Goal: Task Accomplishment & Management: Manage account settings

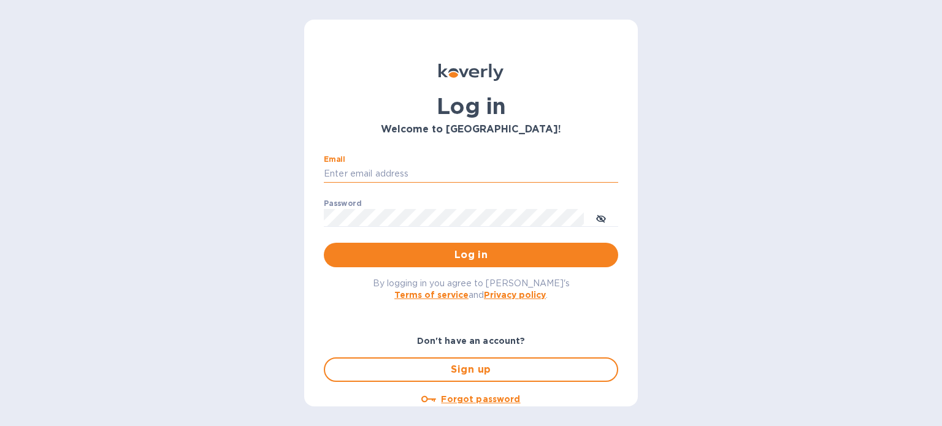
click at [358, 170] on input "Email" at bounding box center [471, 174] width 294 height 18
click at [324, 243] on button "Log in" at bounding box center [471, 255] width 294 height 25
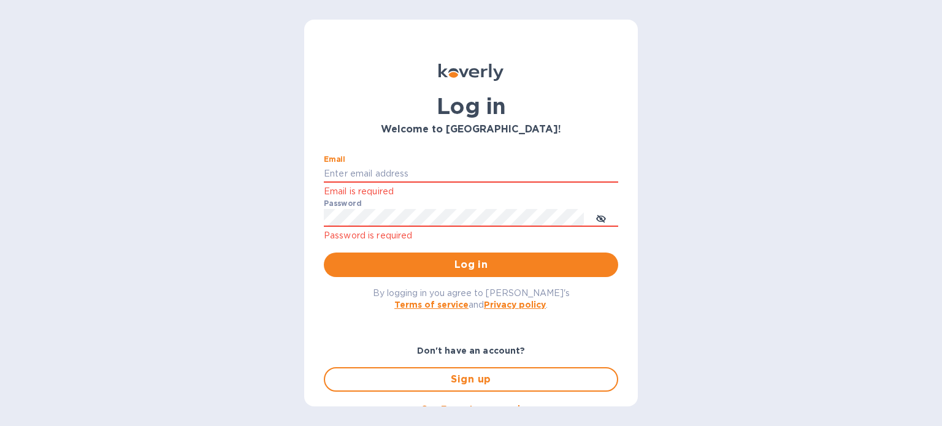
type input "[PERSON_NAME][EMAIL_ADDRESS][PERSON_NAME][DOMAIN_NAME]"
click at [435, 261] on span "Log in" at bounding box center [471, 265] width 275 height 15
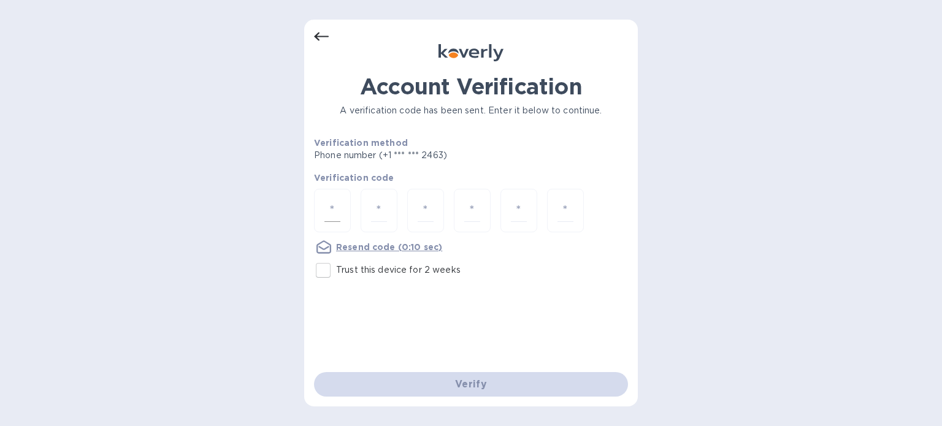
click at [323, 211] on div at bounding box center [332, 211] width 37 height 44
type input "5"
type input "6"
type input "8"
type input "6"
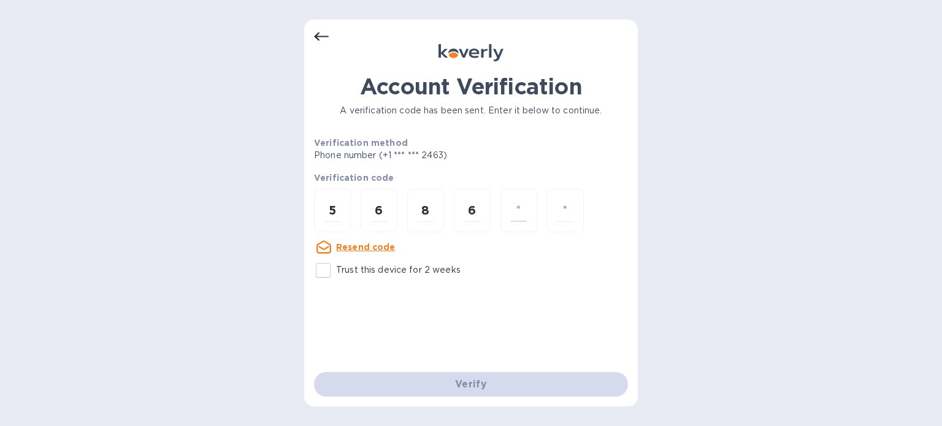
type input "8"
type input "9"
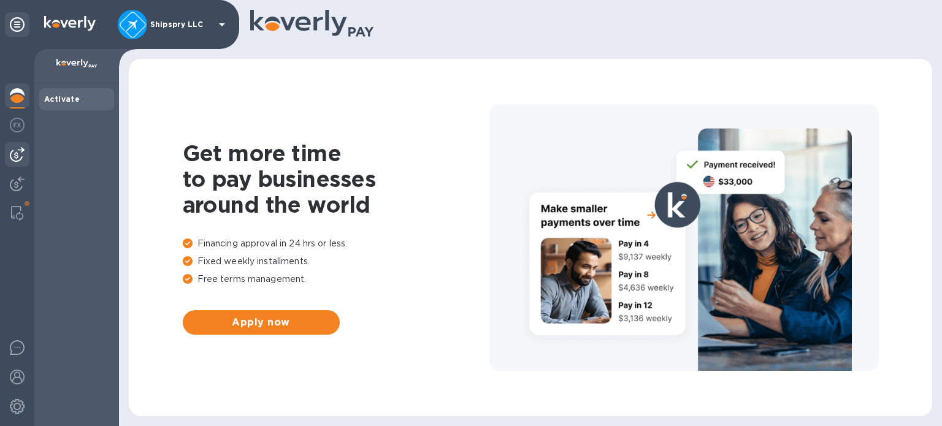
click at [16, 156] on img at bounding box center [17, 154] width 15 height 15
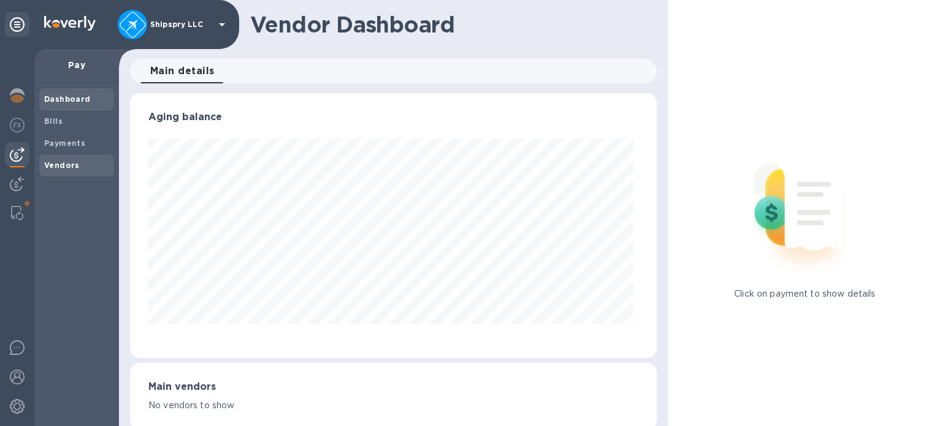
click at [58, 169] on b "Vendors" at bounding box center [62, 165] width 36 height 9
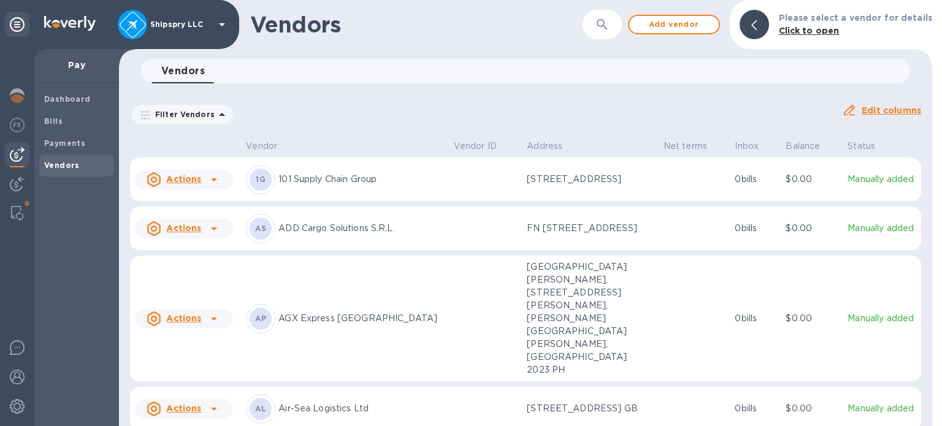
click at [551, 12] on h1 "Vendors" at bounding box center [416, 25] width 332 height 26
click at [601, 27] on icon "button" at bounding box center [602, 24] width 15 height 15
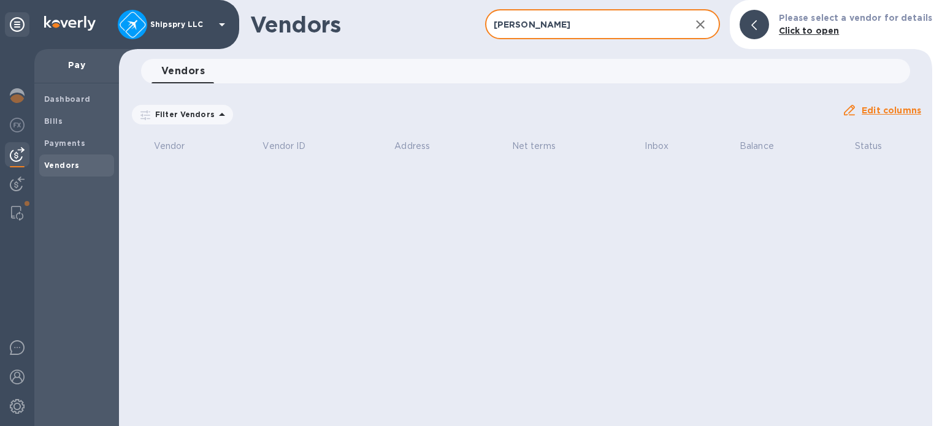
type input "[PERSON_NAME]"
click at [705, 24] on icon "button" at bounding box center [700, 24] width 15 height 15
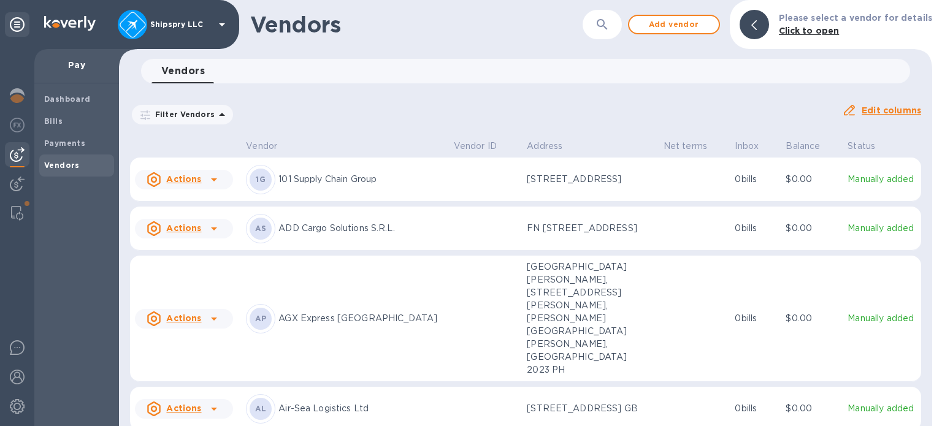
click at [610, 88] on div "Filter Vendors Auto pay: All Edit columns" at bounding box center [525, 109] width 801 height 43
click at [678, 18] on span "Add vendor" at bounding box center [674, 24] width 70 height 15
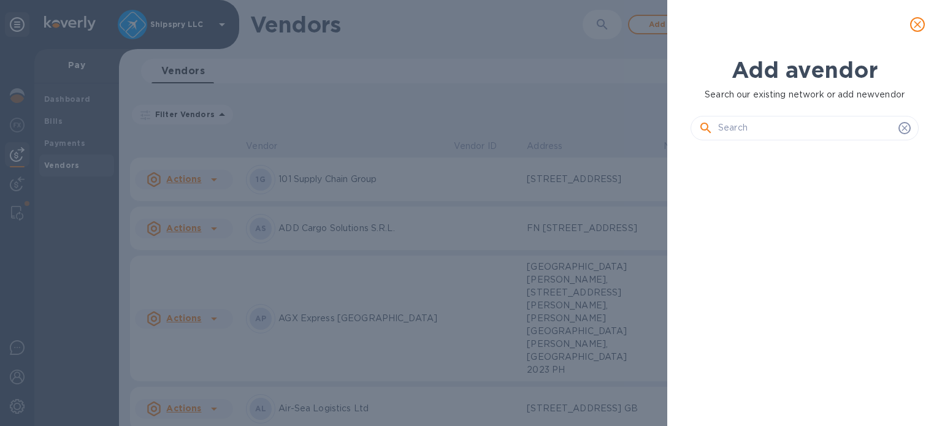
scroll to position [234, 233]
click at [722, 136] on input "text" at bounding box center [805, 128] width 175 height 18
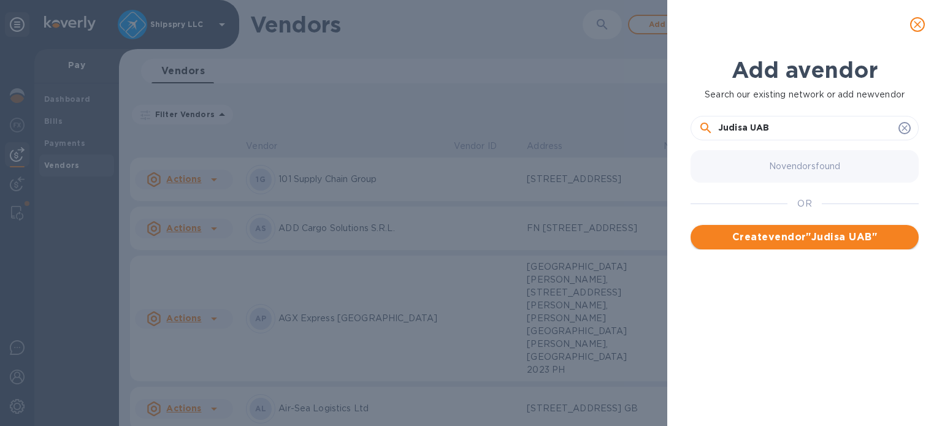
type input "Judisa UAB"
click at [748, 240] on span "Create vendor " Judisa UAB "" at bounding box center [804, 237] width 209 height 15
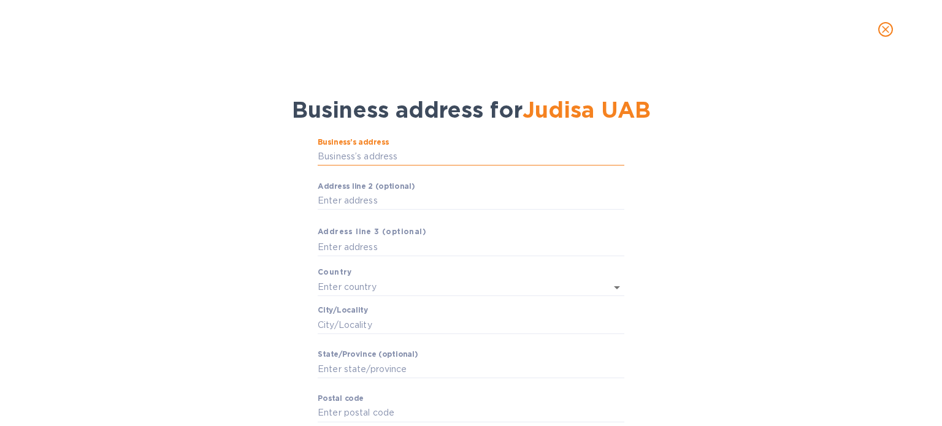
click at [344, 158] on input "Business’s аddress" at bounding box center [471, 157] width 307 height 18
paste input "Savanorių pr.187"
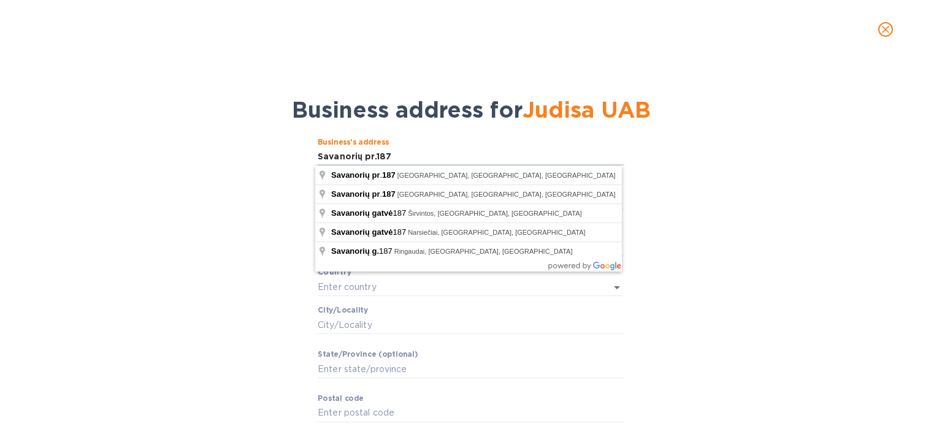
type input "Savanorių pr.187"
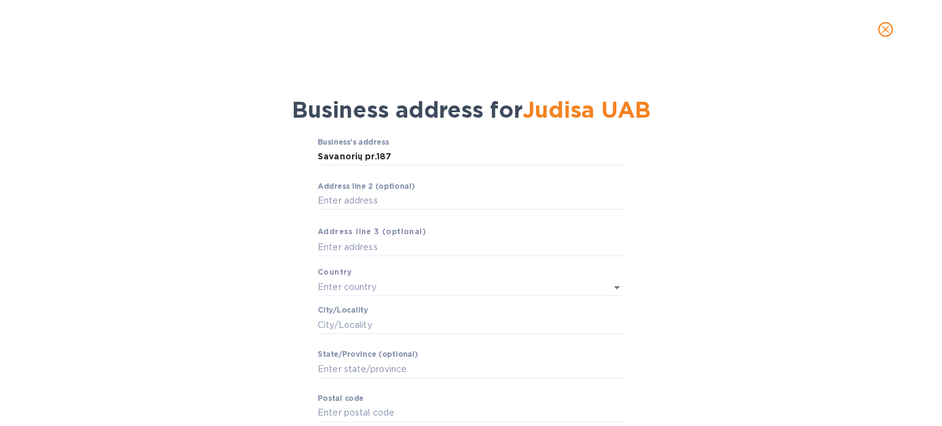
click at [164, 171] on div "Business’s аddress Savanorių pr.187 ​ Аddress line 2 (optional) ​ Аddress line …" at bounding box center [471, 301] width 910 height 340
click at [351, 205] on input "Аddress line 2 (optional)" at bounding box center [471, 201] width 307 height 18
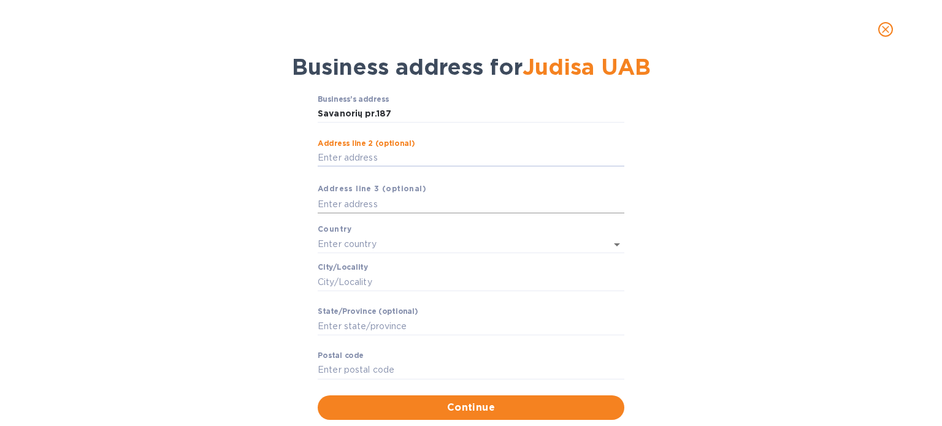
scroll to position [61, 0]
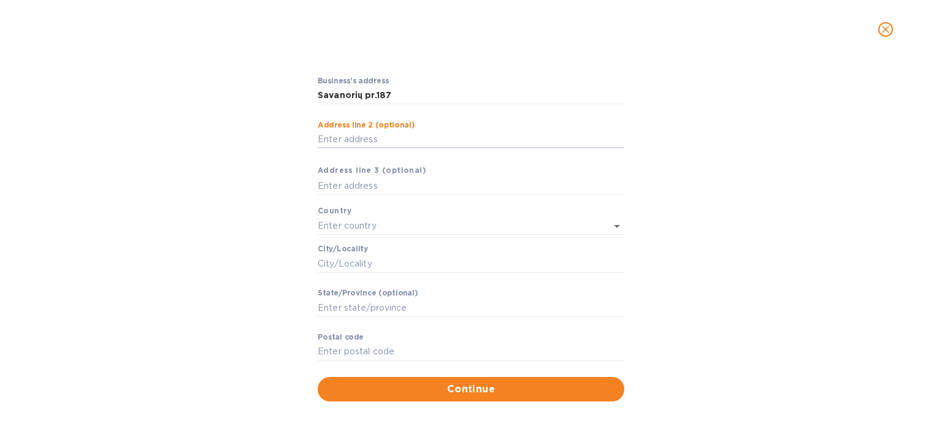
drag, startPoint x: 339, startPoint y: 259, endPoint x: 297, endPoint y: 218, distance: 59.0
click at [339, 259] on input "Сity/Locаlity" at bounding box center [471, 263] width 307 height 18
type input "[GEOGRAPHIC_DATA]"
type input "02300"
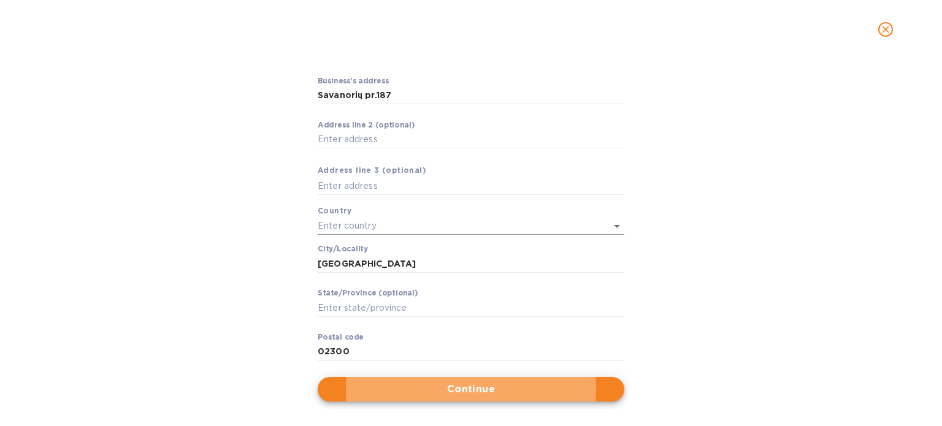
click at [338, 231] on input "text" at bounding box center [454, 226] width 272 height 18
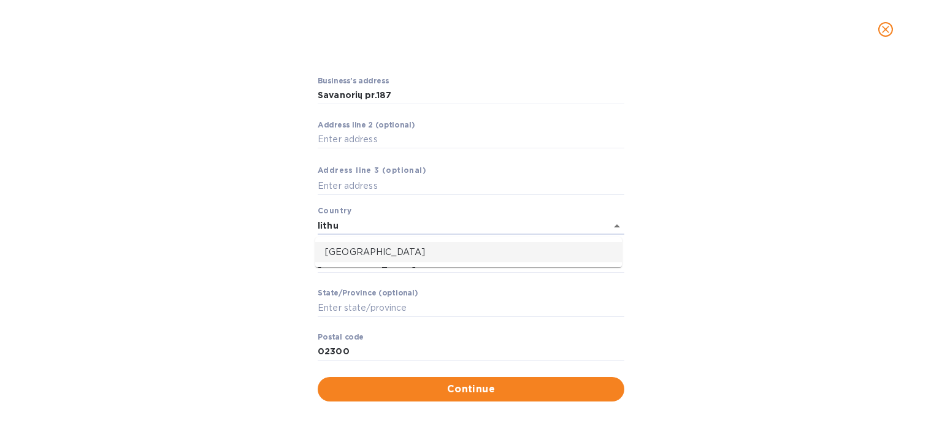
click at [404, 253] on p "[GEOGRAPHIC_DATA]" at bounding box center [468, 252] width 287 height 13
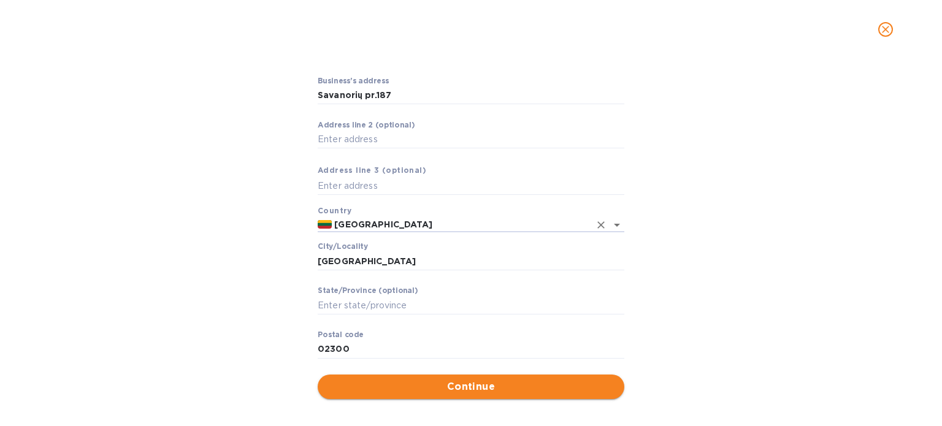
type input "[GEOGRAPHIC_DATA]"
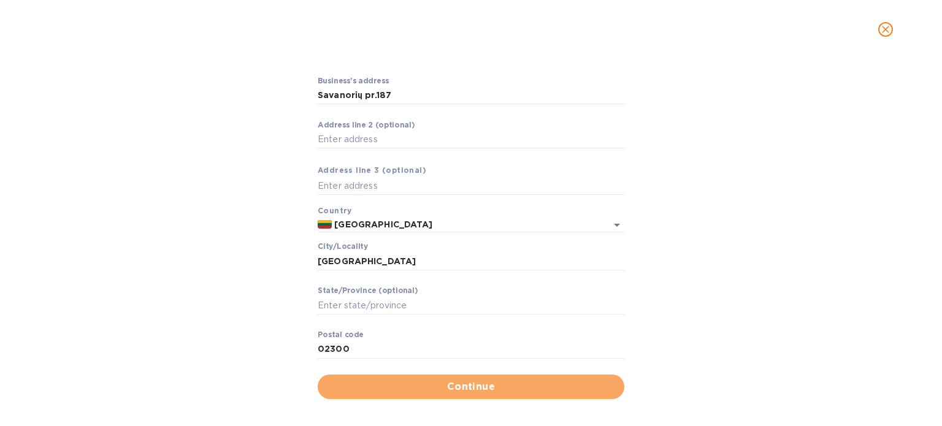
click at [444, 391] on span "Continue" at bounding box center [470, 387] width 287 height 15
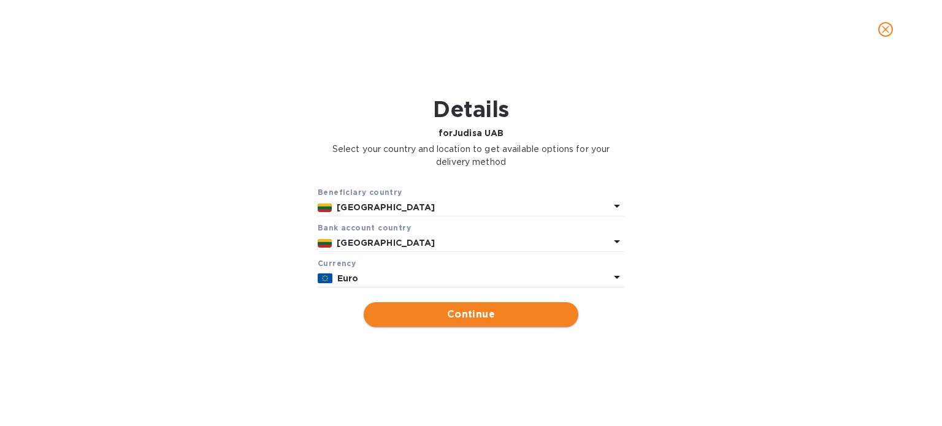
click at [473, 311] on span "Continue" at bounding box center [470, 314] width 195 height 15
type input "Judisa UAB"
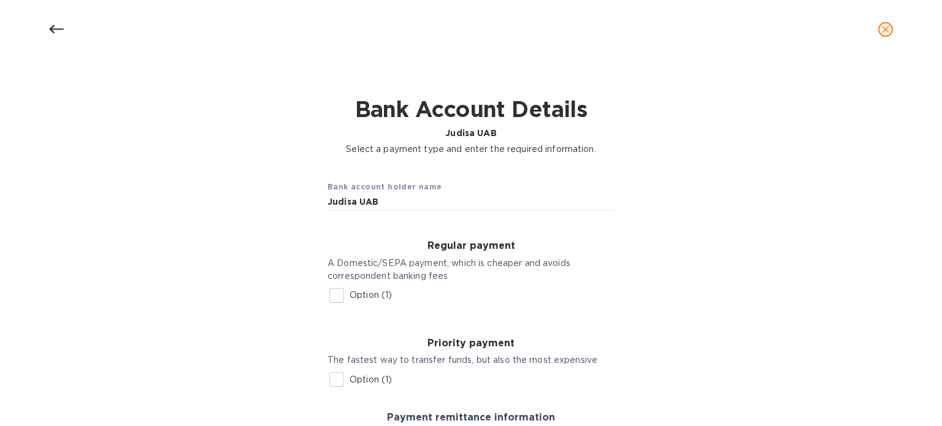
click at [327, 294] on input "Option (1)" at bounding box center [337, 296] width 26 height 26
checkbox input "true"
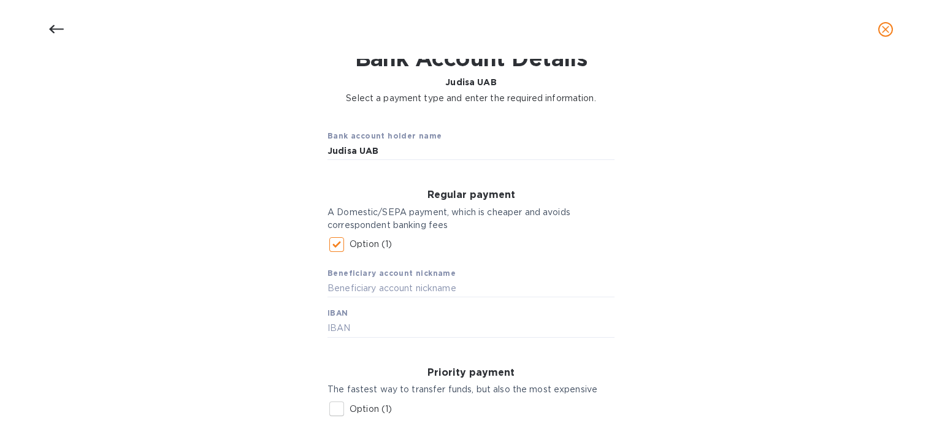
scroll to position [184, 0]
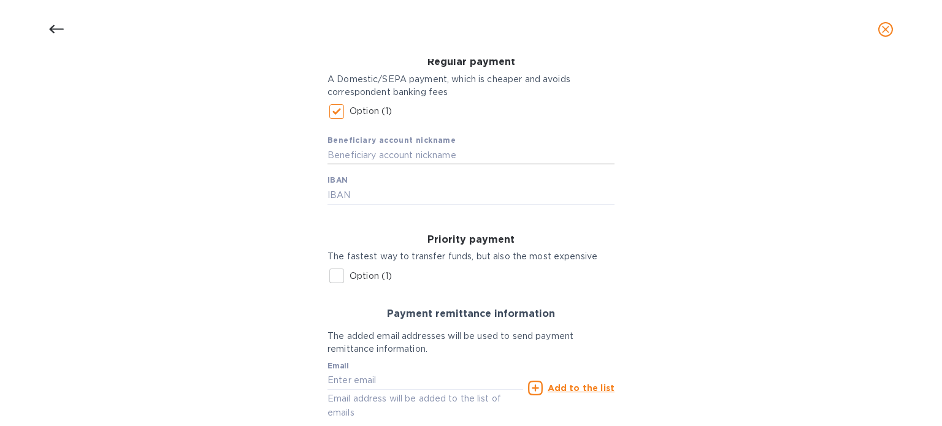
click at [364, 149] on input "text" at bounding box center [470, 156] width 287 height 18
type input "Judisa UAB"
type input "[FINANCIAL_ID]"
click at [336, 274] on input "Option (1)" at bounding box center [337, 276] width 26 height 26
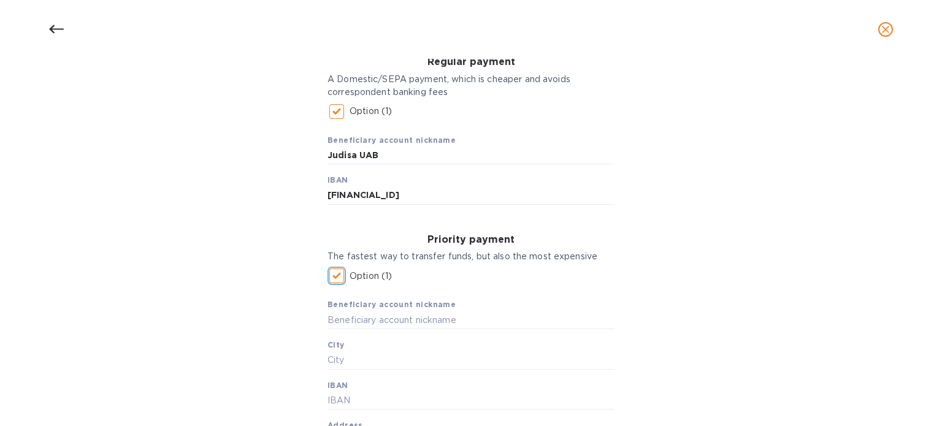
click at [327, 270] on input "Option (1)" at bounding box center [337, 276] width 26 height 26
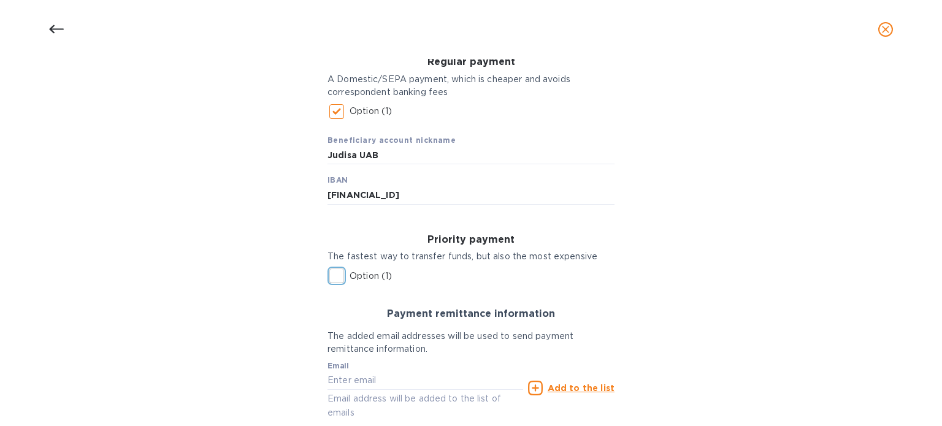
click at [329, 274] on input "Option (1)" at bounding box center [337, 276] width 26 height 26
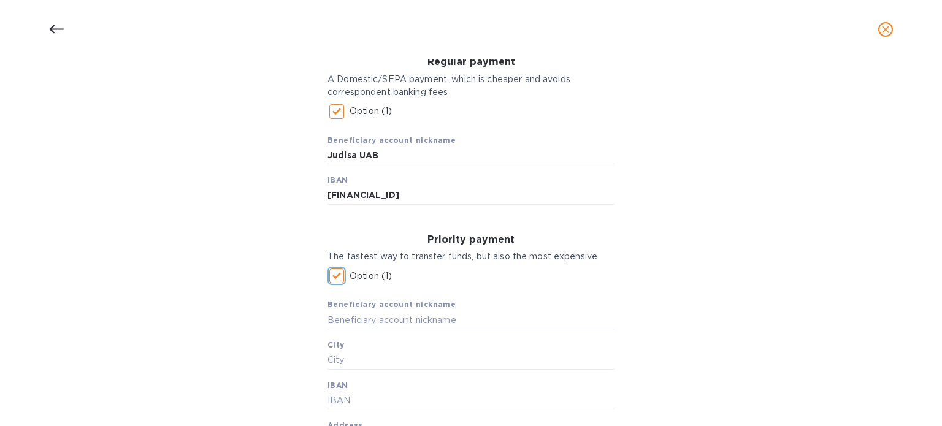
scroll to position [368, 0]
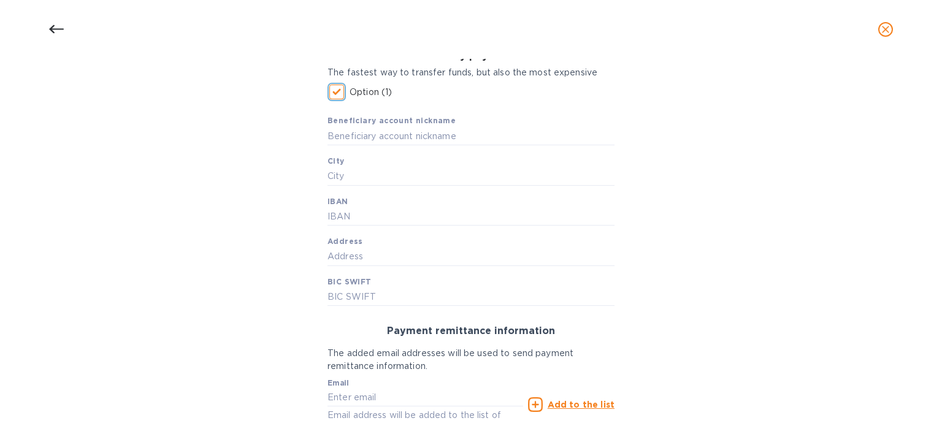
click at [335, 100] on input "Option (1)" at bounding box center [337, 92] width 26 height 26
checkbox input "false"
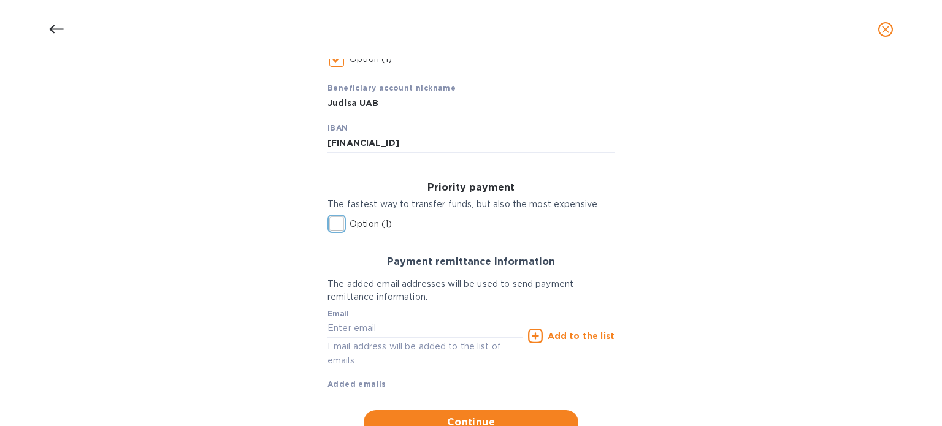
scroll to position [283, 0]
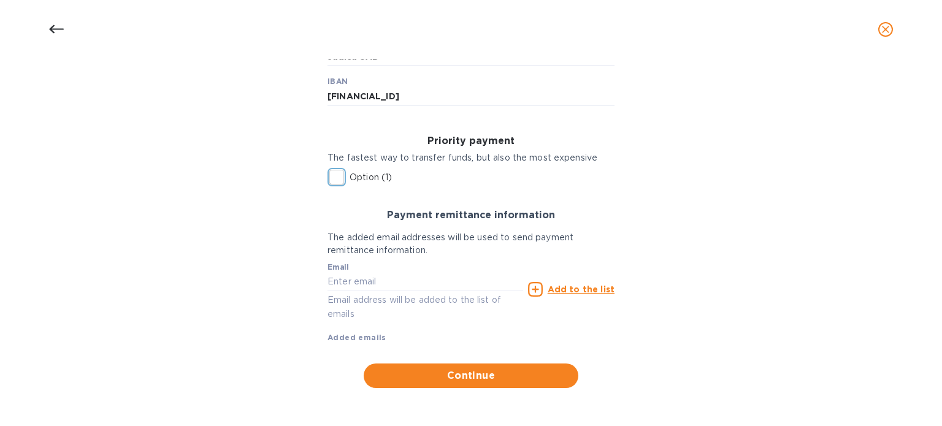
click at [429, 365] on button "Continue" at bounding box center [471, 376] width 215 height 25
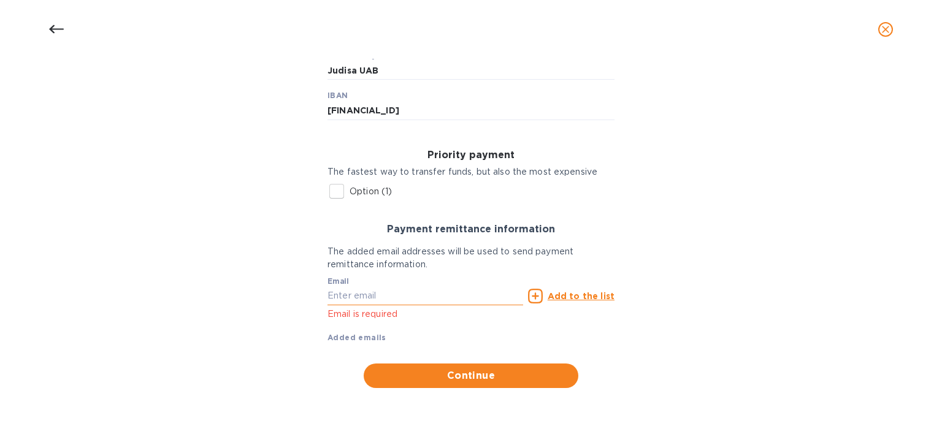
click at [357, 297] on input "text" at bounding box center [425, 296] width 196 height 18
paste input "[EMAIL_ADDRESS][DOMAIN_NAME]"
type input "[EMAIL_ADDRESS][DOMAIN_NAME]"
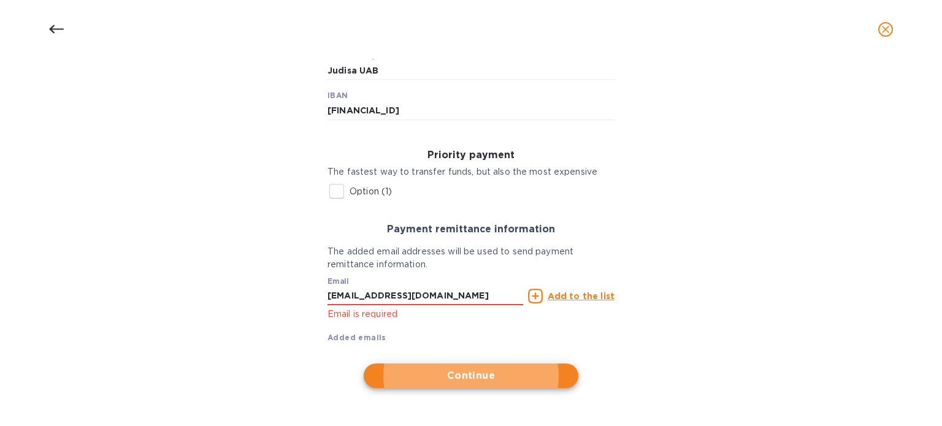
click at [593, 294] on u "Add to the list" at bounding box center [581, 296] width 67 height 10
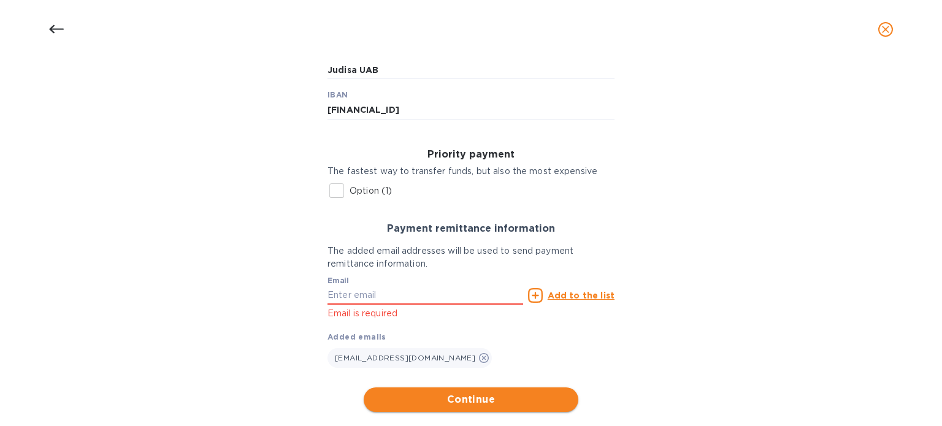
drag, startPoint x: 459, startPoint y: 387, endPoint x: 454, endPoint y: 396, distance: 9.9
click at [456, 393] on div "Regular payment A Domestic/SEPA payment, which is cheaper and avoids correspond…" at bounding box center [471, 182] width 307 height 461
click at [455, 397] on span "Continue" at bounding box center [470, 399] width 195 height 15
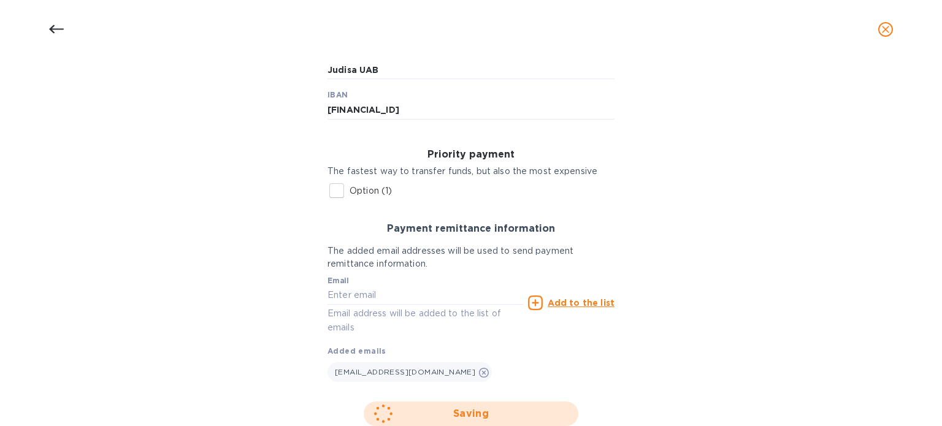
scroll to position [77, 0]
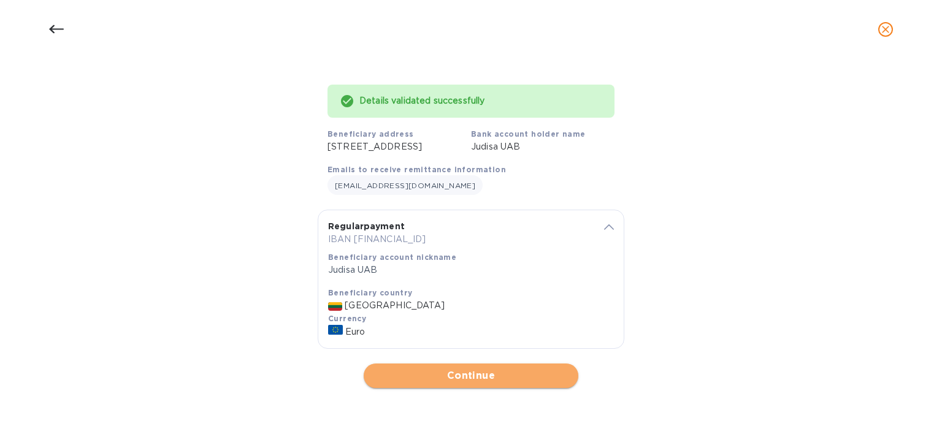
click at [469, 372] on span "Continue" at bounding box center [470, 376] width 195 height 15
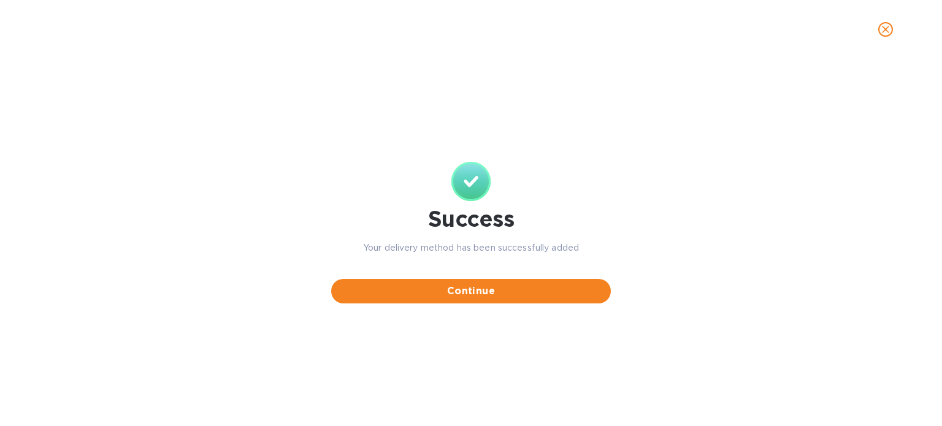
scroll to position [0, 0]
click at [453, 284] on button "Continue" at bounding box center [471, 291] width 280 height 25
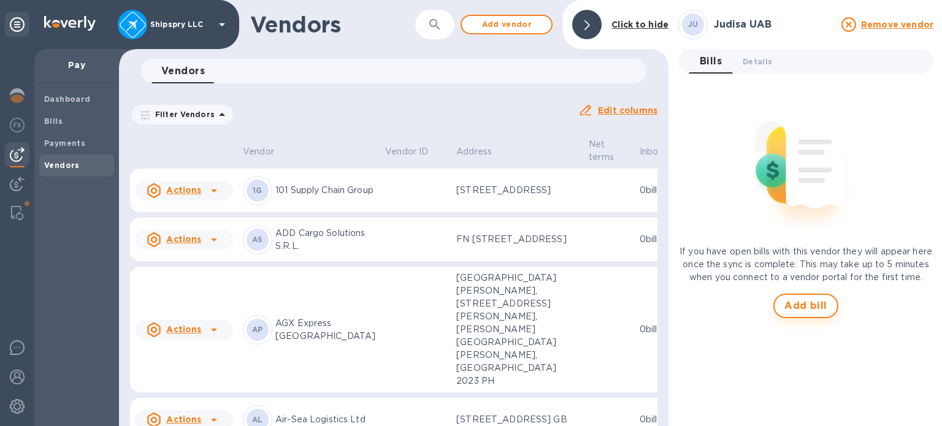
click at [804, 313] on span "Add bill" at bounding box center [805, 306] width 43 height 15
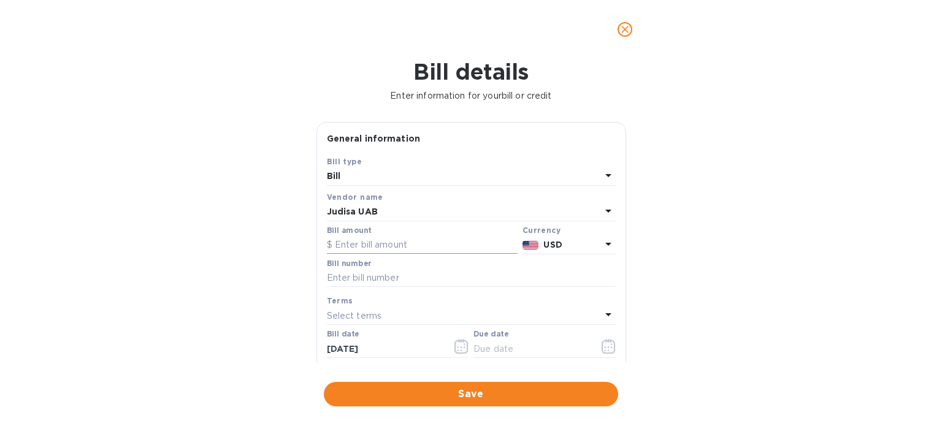
click at [372, 243] on input "text" at bounding box center [422, 245] width 191 height 18
type input "445"
type input "J071897"
click at [378, 317] on p "Select terms" at bounding box center [354, 316] width 55 height 13
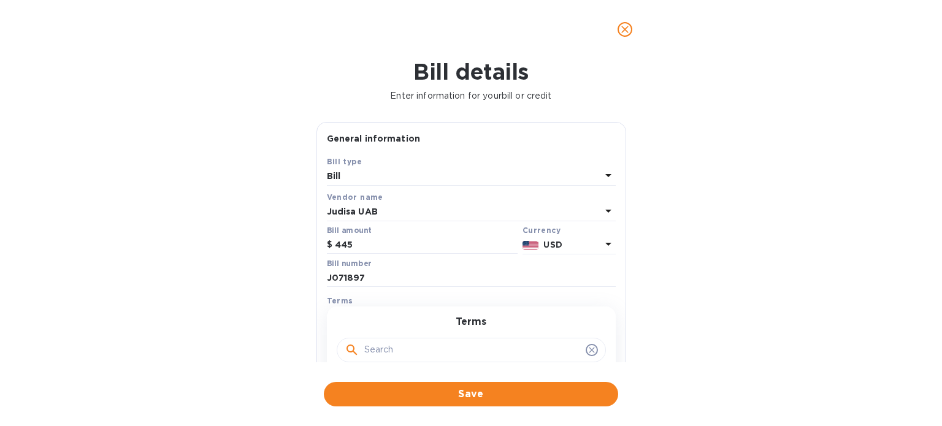
click at [218, 302] on div "Bill details Enter information for your bill or credit General information Save…" at bounding box center [471, 242] width 942 height 367
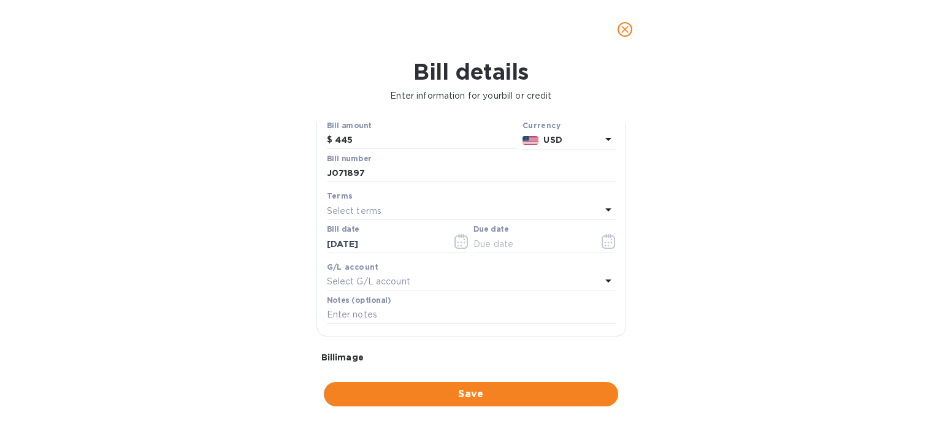
scroll to position [123, 0]
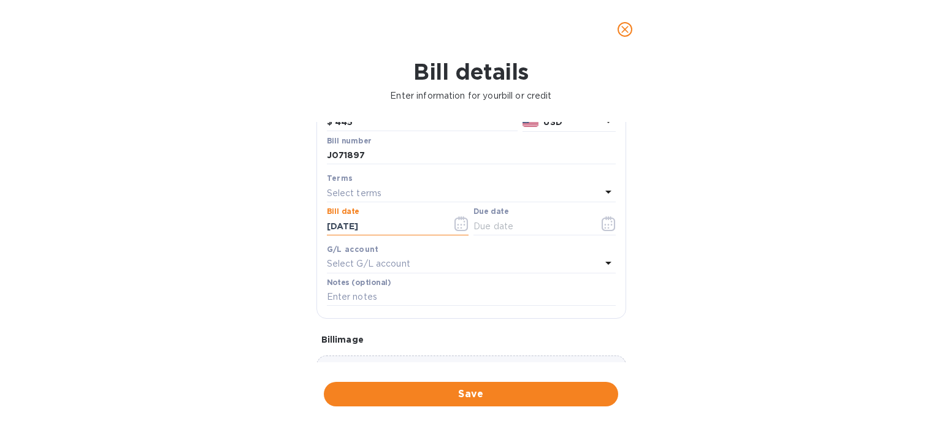
click at [409, 234] on input "[DATE]" at bounding box center [385, 226] width 116 height 18
click at [462, 228] on icon "button" at bounding box center [461, 223] width 14 height 15
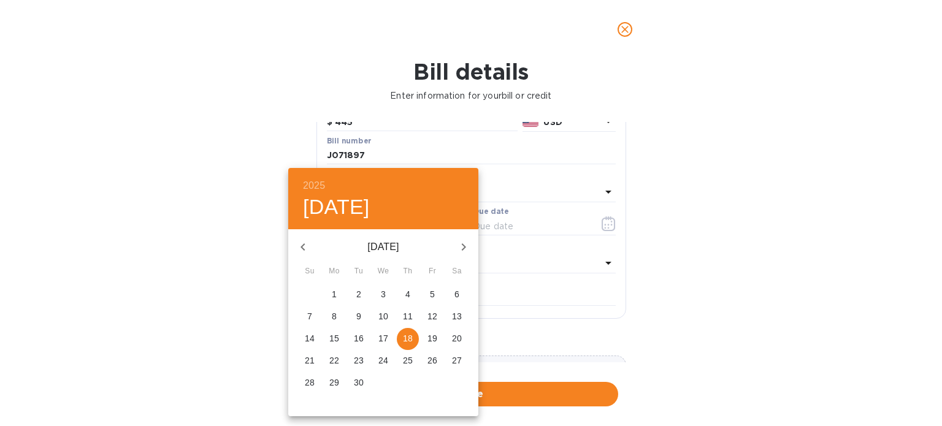
click at [299, 246] on icon "button" at bounding box center [303, 247] width 15 height 15
click at [354, 378] on p "26" at bounding box center [359, 383] width 10 height 12
type input "[DATE]"
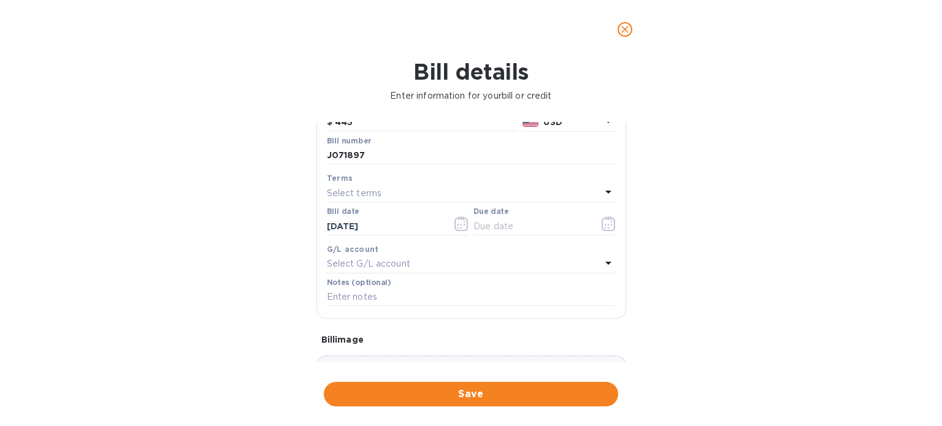
click at [424, 210] on div "Bill date [DATE]" at bounding box center [398, 221] width 142 height 28
click at [413, 197] on div "Select terms" at bounding box center [464, 193] width 274 height 17
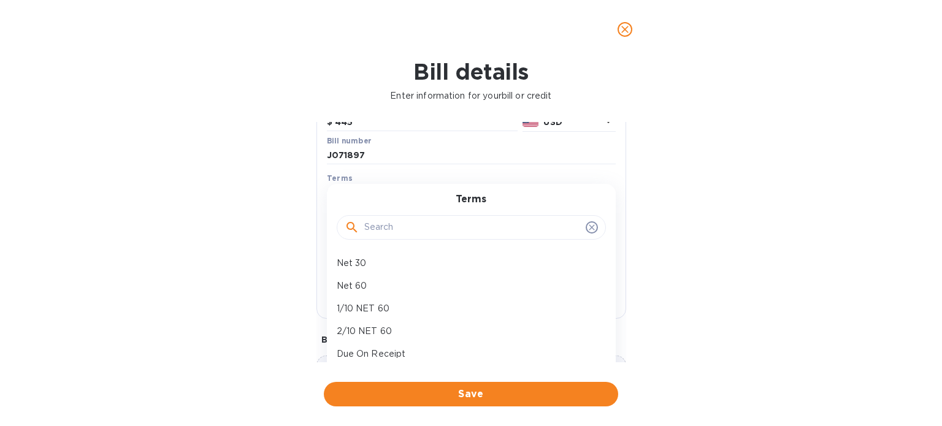
click at [361, 264] on p "Net 30" at bounding box center [466, 263] width 259 height 13
type input "[DATE]"
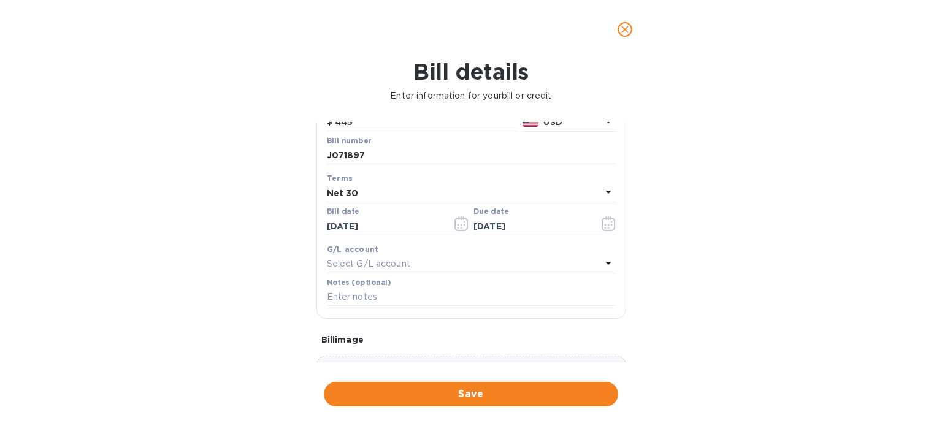
click at [386, 258] on div "Select G/L account" at bounding box center [464, 264] width 274 height 17
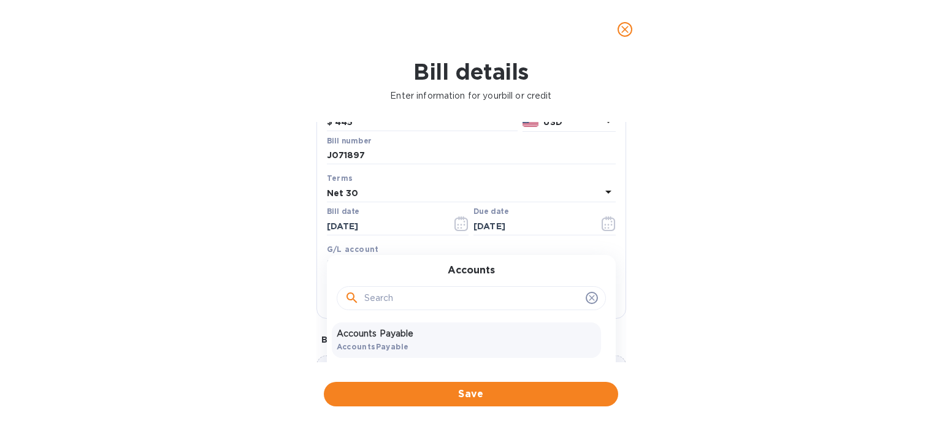
click at [370, 342] on div "Accounts Payable AccountsPayable" at bounding box center [466, 341] width 269 height 36
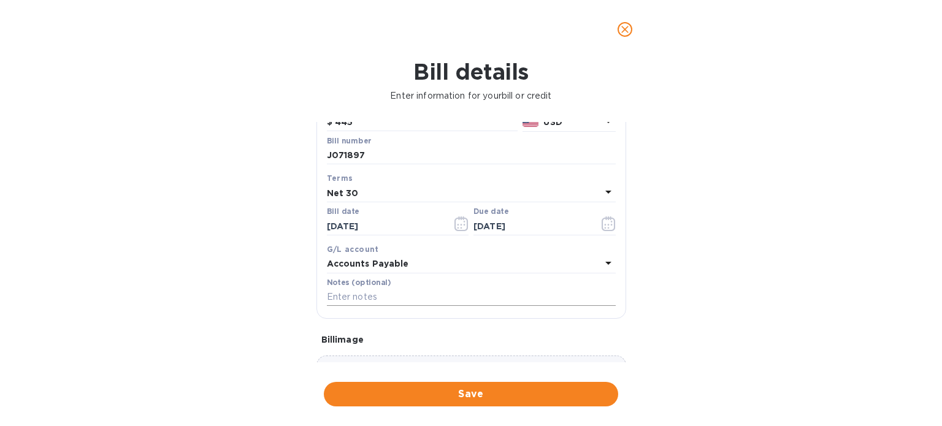
click at [380, 306] on input "text" at bounding box center [471, 297] width 289 height 18
type input "Shipment 34436"
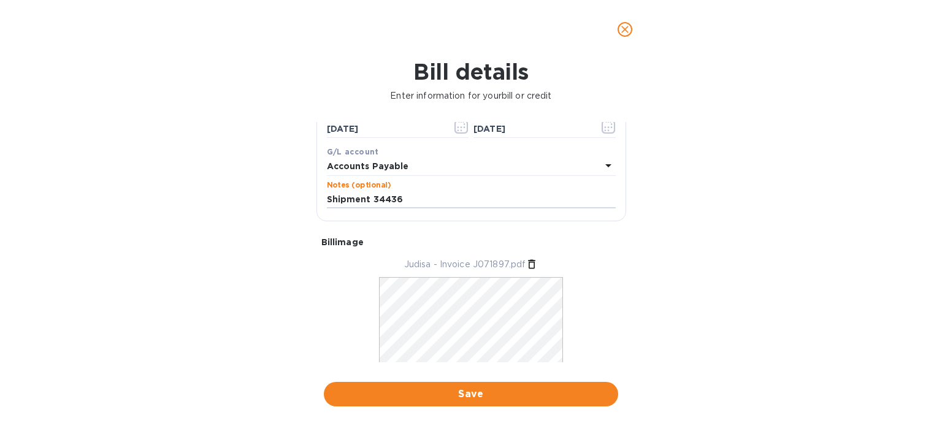
click at [403, 394] on span "Save" at bounding box center [471, 394] width 275 height 15
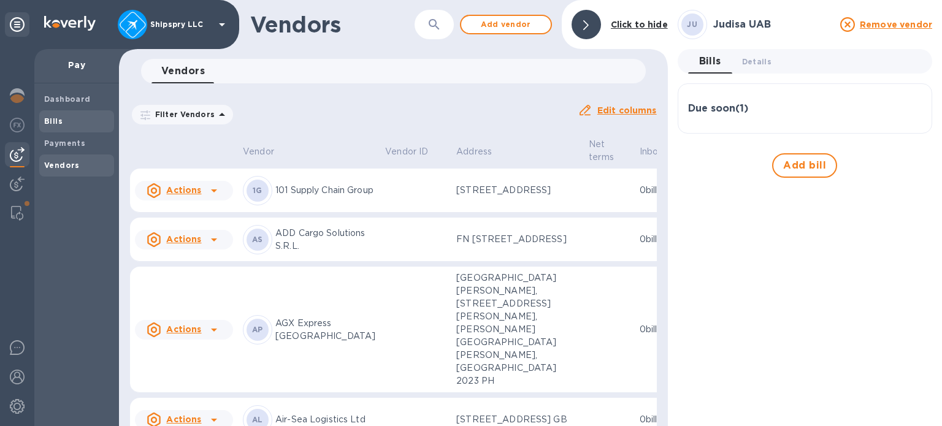
click at [69, 129] on div "Bills" at bounding box center [76, 121] width 75 height 22
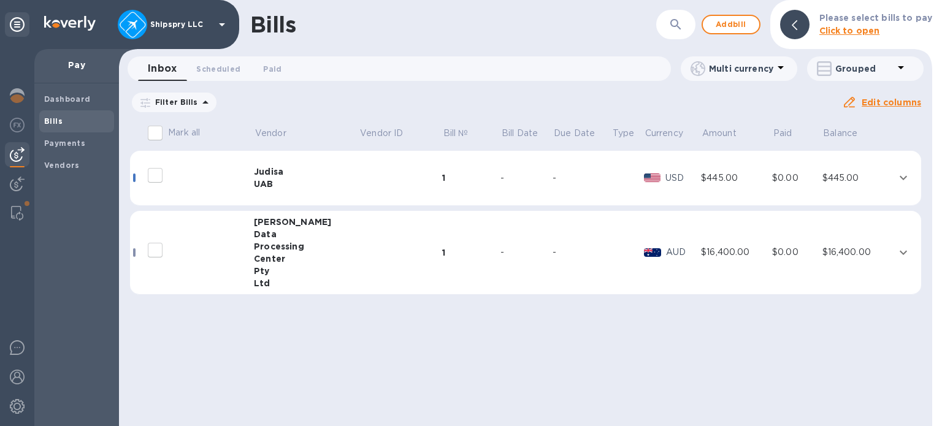
click at [359, 196] on td at bounding box center [400, 178] width 83 height 55
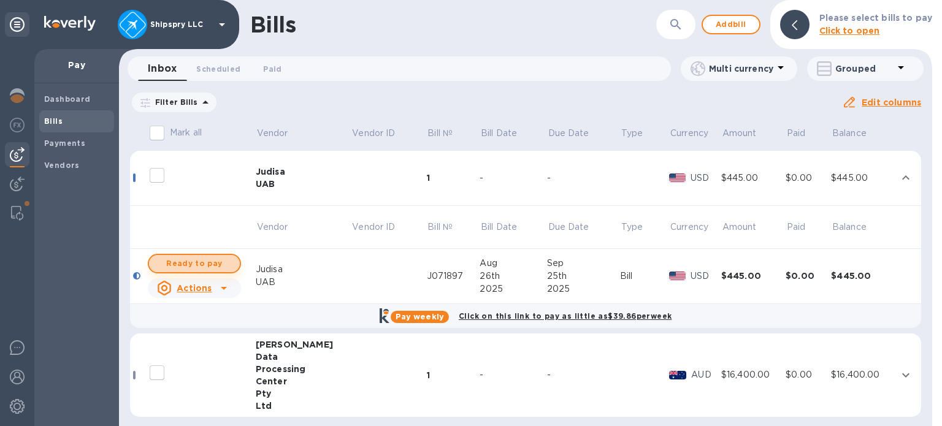
click at [191, 271] on span "Ready to pay" at bounding box center [194, 263] width 71 height 15
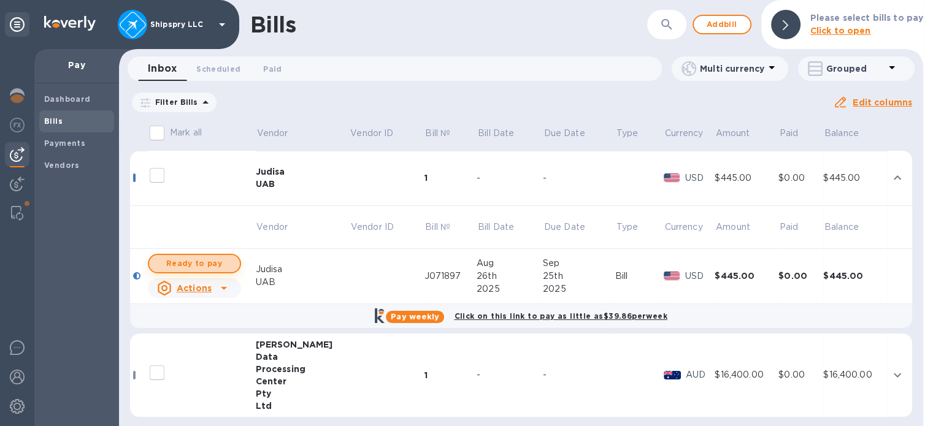
checkbox input "true"
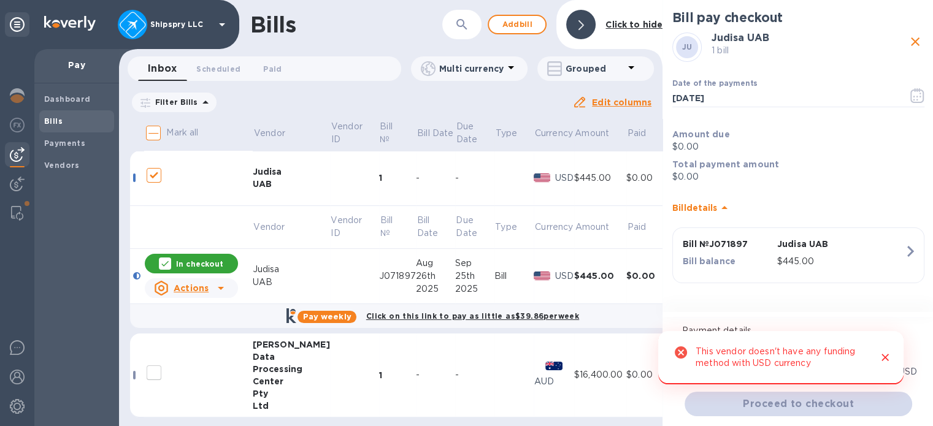
click at [890, 359] on icon "Close" at bounding box center [885, 357] width 12 height 12
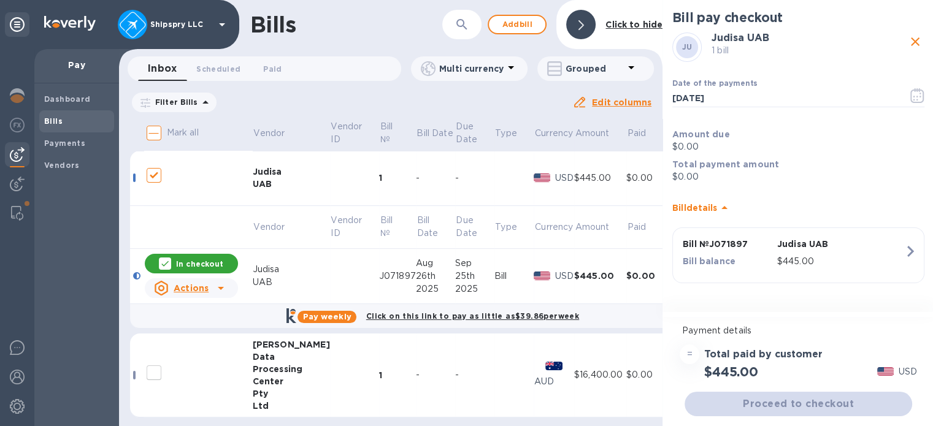
click at [887, 372] on img at bounding box center [885, 371] width 17 height 9
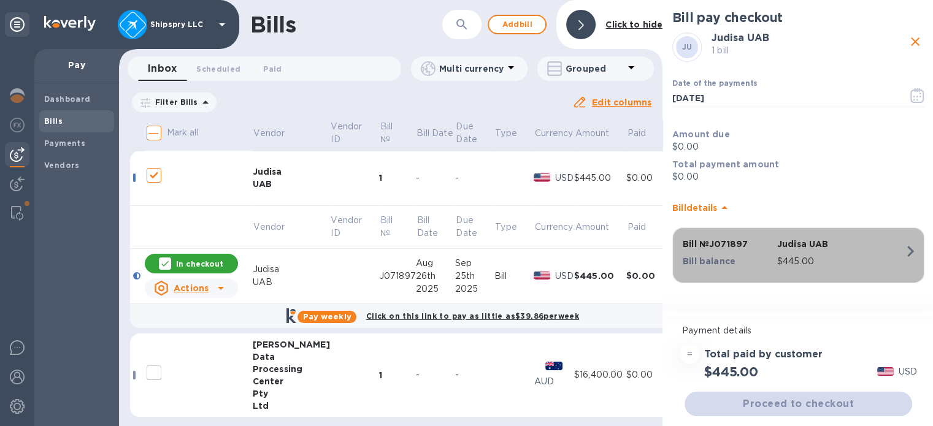
click at [888, 269] on div "$445.00" at bounding box center [841, 262] width 132 height 18
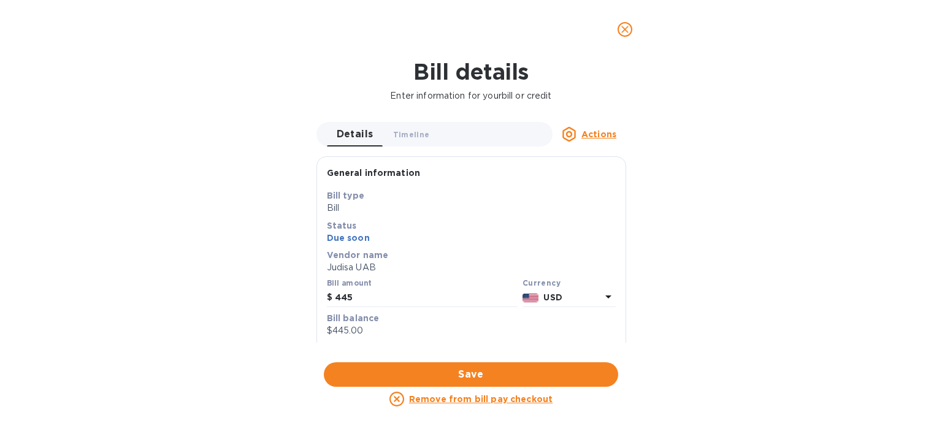
drag, startPoint x: 572, startPoint y: 313, endPoint x: 565, endPoint y: 304, distance: 11.4
click at [572, 312] on p "Bill balance" at bounding box center [471, 318] width 289 height 12
click at [559, 298] on p "USD" at bounding box center [571, 297] width 57 height 13
click at [461, 341] on div "EUR Euro USD US Dollar Default currency" at bounding box center [499, 350] width 203 height 70
drag, startPoint x: 459, startPoint y: 333, endPoint x: 454, endPoint y: 338, distance: 6.5
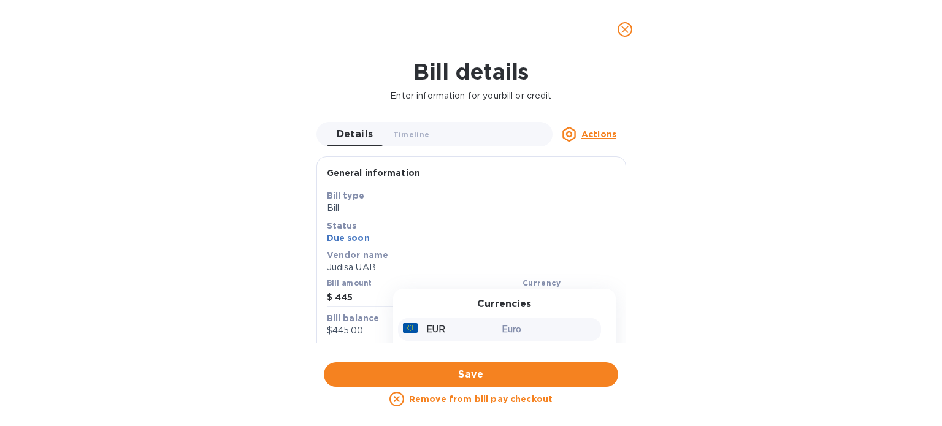
click at [459, 333] on div "EUR" at bounding box center [449, 330] width 99 height 18
click at [413, 382] on button "Save" at bounding box center [471, 374] width 294 height 25
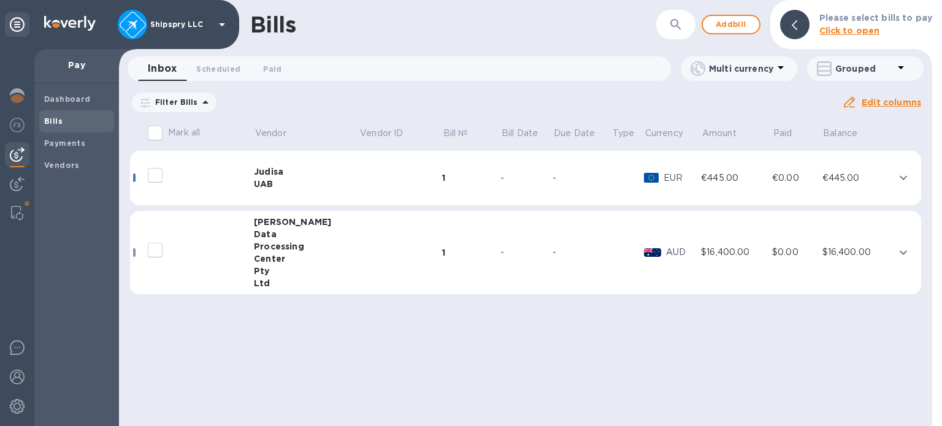
click at [553, 161] on td "-" at bounding box center [582, 178] width 59 height 55
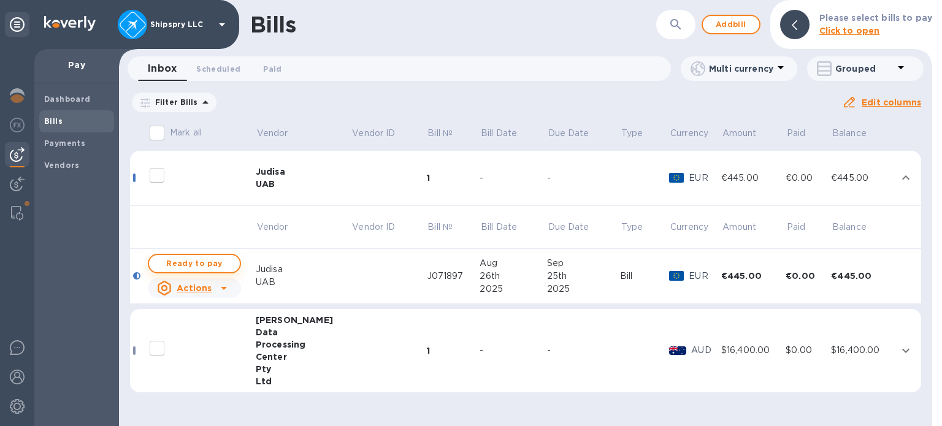
click at [182, 259] on span "Ready to pay" at bounding box center [194, 263] width 71 height 15
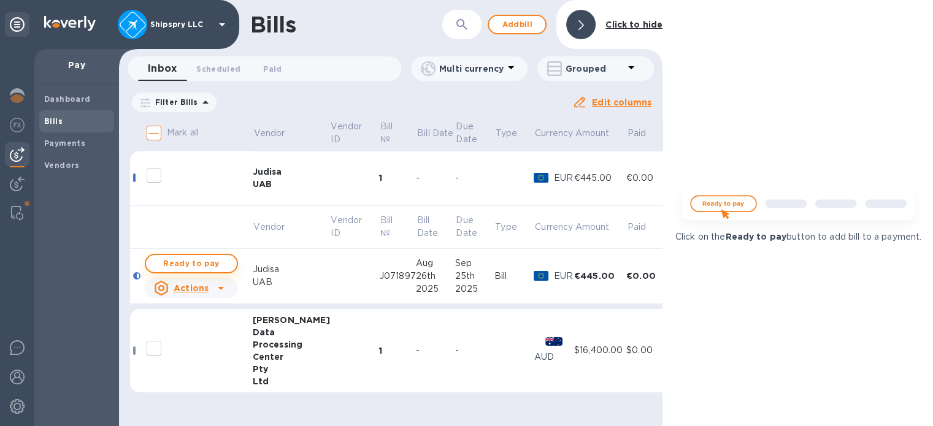
checkbox input "true"
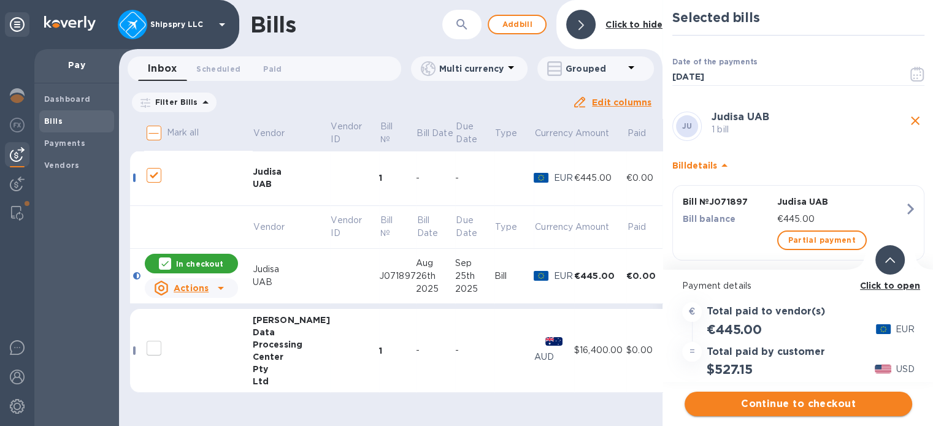
click at [814, 408] on span "Continue to checkout" at bounding box center [798, 404] width 208 height 15
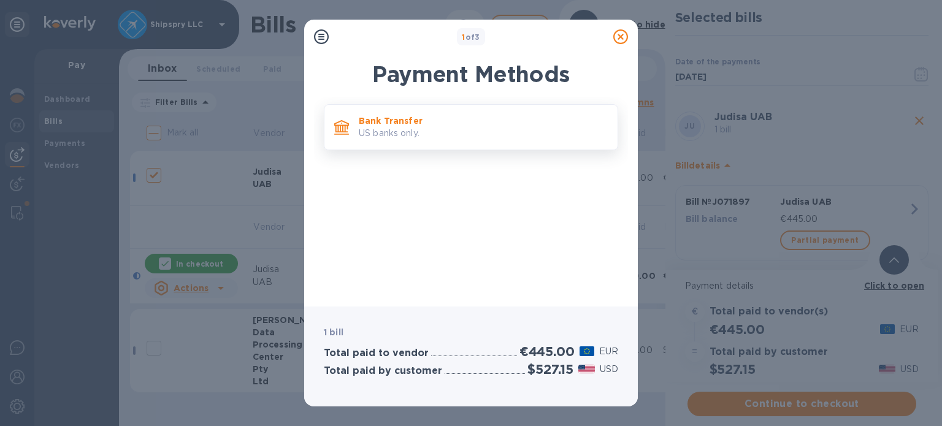
click at [355, 119] on div "Bank Transfer US banks only." at bounding box center [470, 127] width 283 height 35
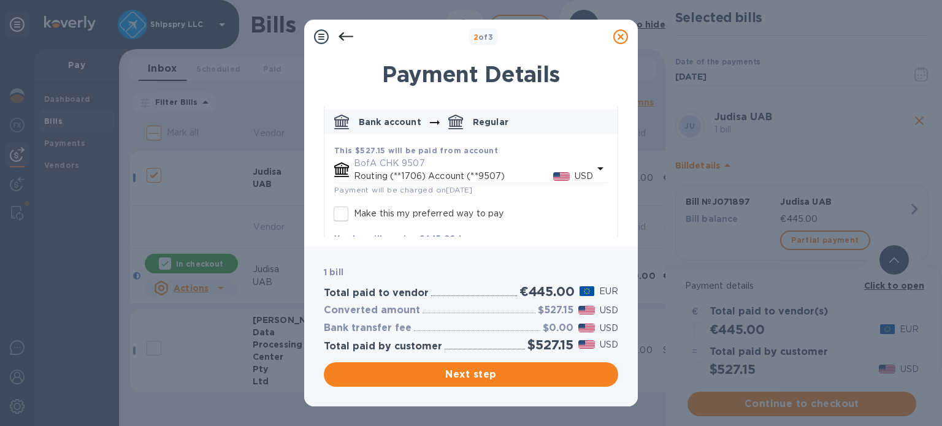
scroll to position [169, 0]
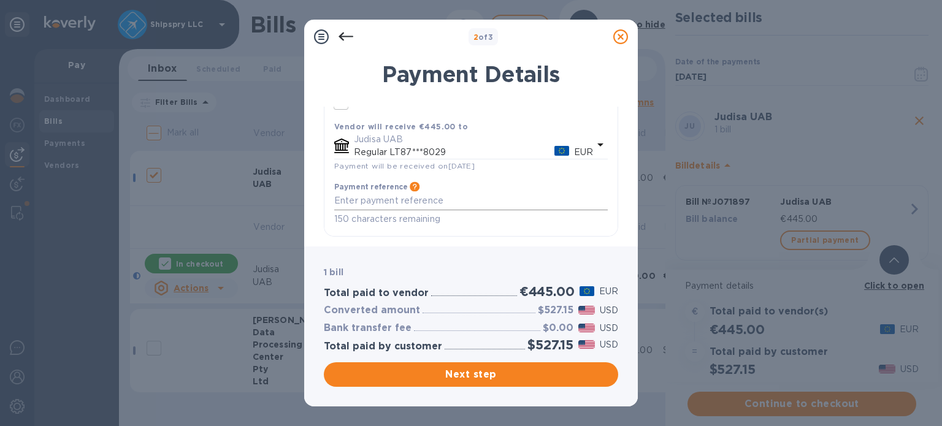
click at [459, 209] on div "Payment reference Information that will be provided to the beneficiary bank and…" at bounding box center [471, 204] width 274 height 44
click at [353, 200] on textarea "default-method" at bounding box center [471, 201] width 274 height 10
type textarea "Inv J071897"
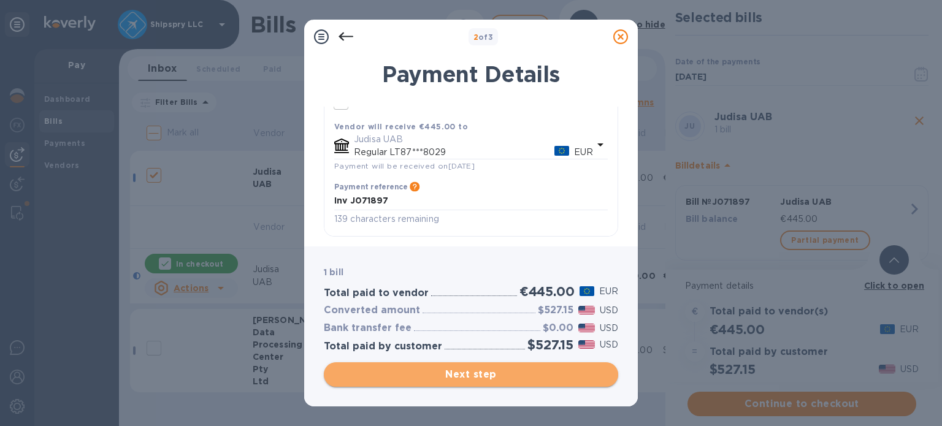
click at [481, 370] on span "Next step" at bounding box center [471, 374] width 275 height 15
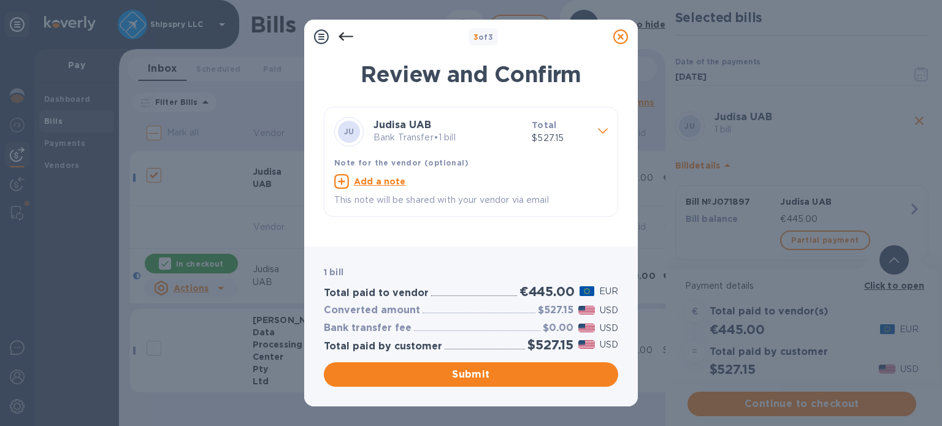
click at [396, 183] on u "Add a note" at bounding box center [380, 182] width 52 height 10
click at [419, 183] on textarea at bounding box center [461, 183] width 254 height 10
type textarea "INV J071897"
click at [465, 385] on button "Submit" at bounding box center [471, 374] width 294 height 25
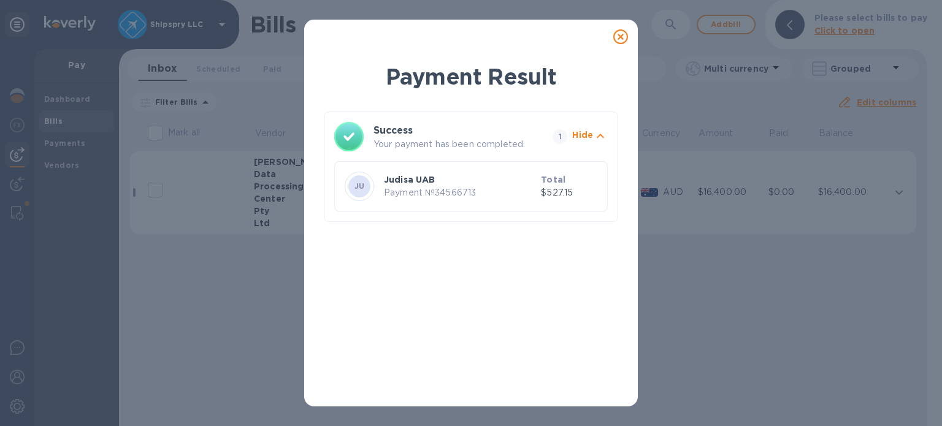
click at [618, 37] on icon at bounding box center [620, 36] width 15 height 15
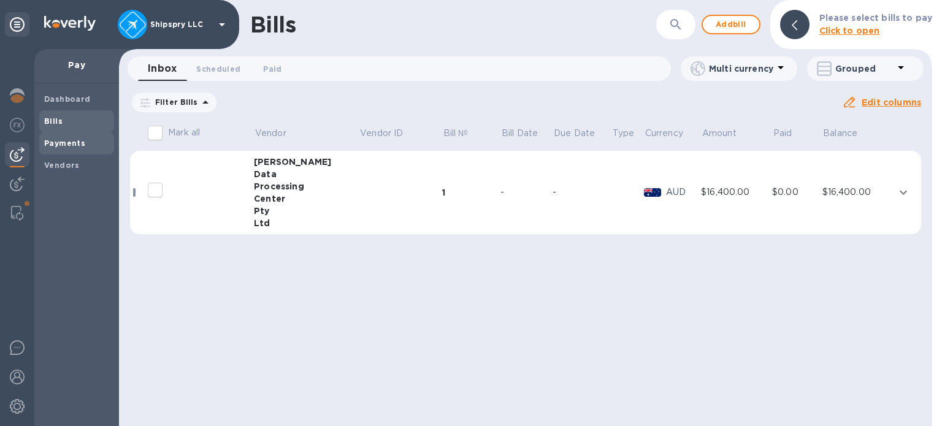
click at [44, 143] on b "Payments" at bounding box center [64, 143] width 41 height 9
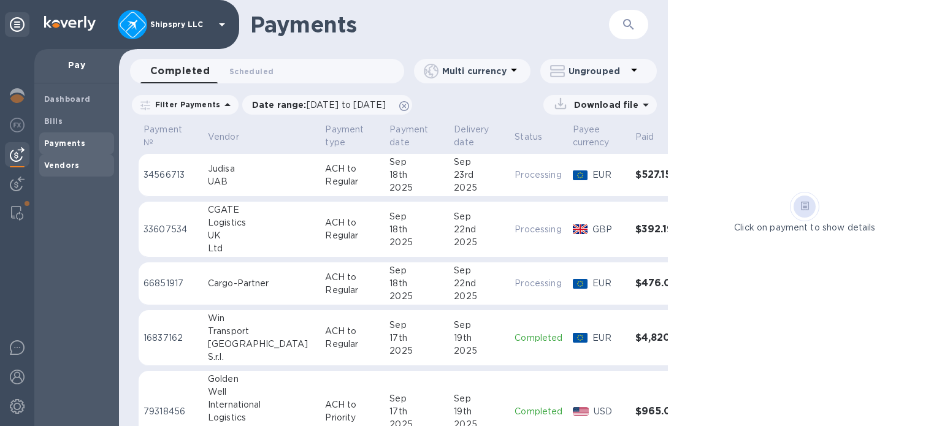
click at [54, 155] on div "Vendors" at bounding box center [76, 166] width 75 height 22
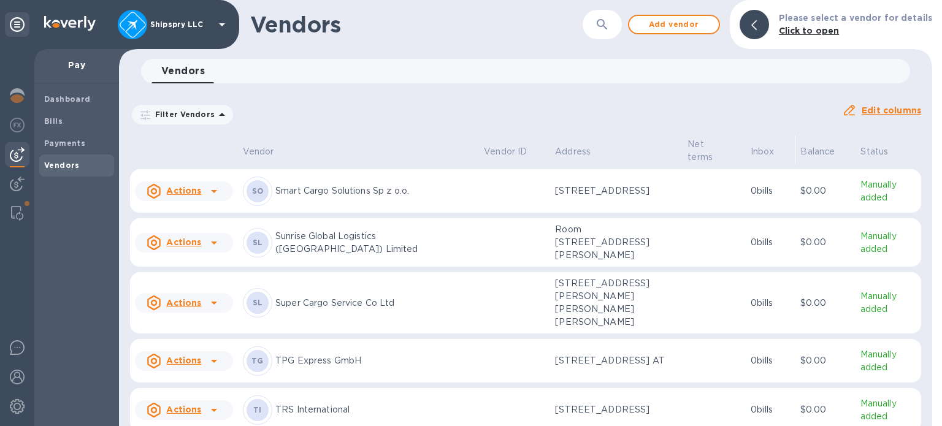
scroll to position [4767, 0]
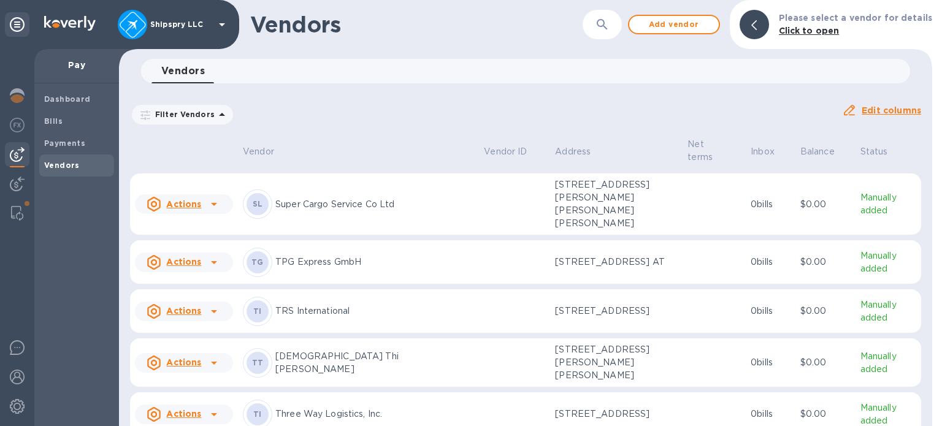
click at [300, 318] on p "TRS International" at bounding box center [374, 311] width 199 height 13
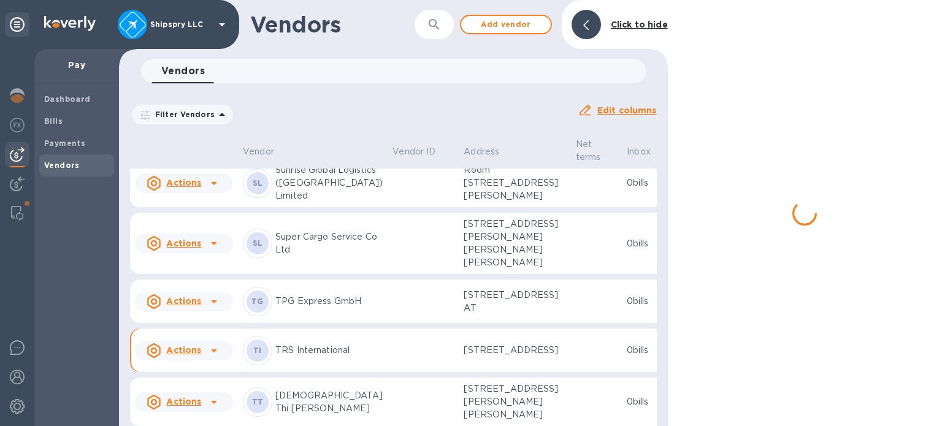
scroll to position [4911, 0]
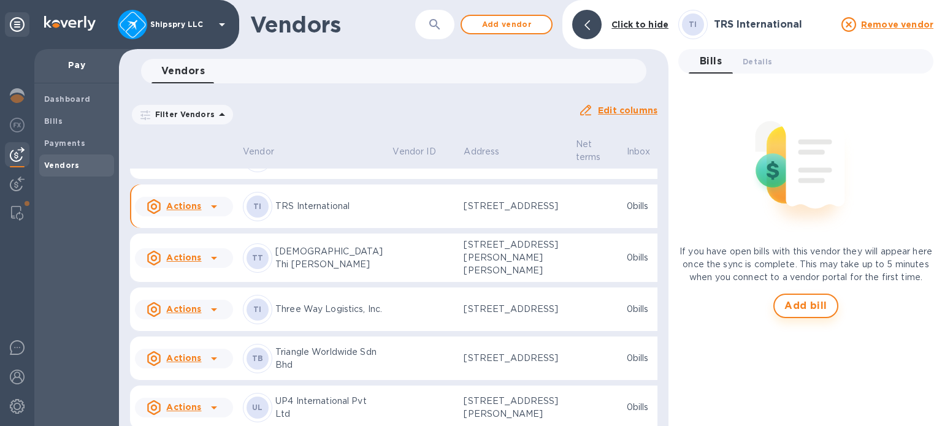
click at [808, 318] on button "Add bill" at bounding box center [805, 306] width 65 height 25
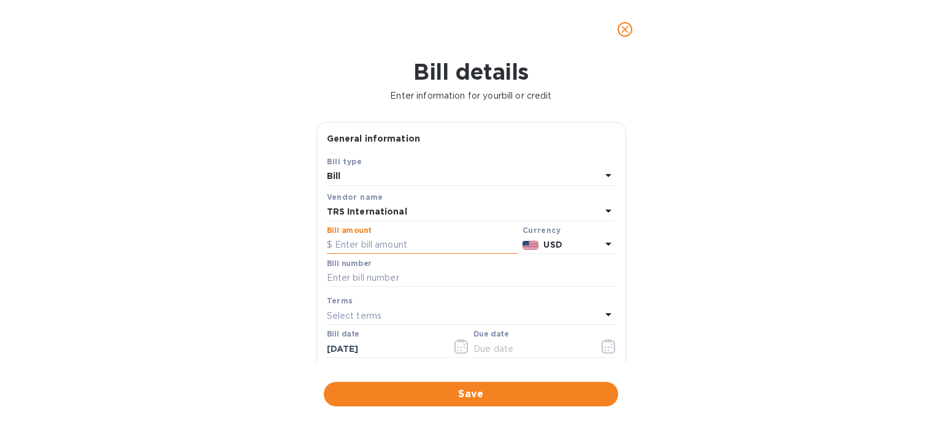
drag, startPoint x: 413, startPoint y: 241, endPoint x: 411, endPoint y: 247, distance: 6.3
click at [412, 242] on input "text" at bounding box center [422, 245] width 191 height 18
type input "1,227.62"
paste input "141152"
type input "141152"
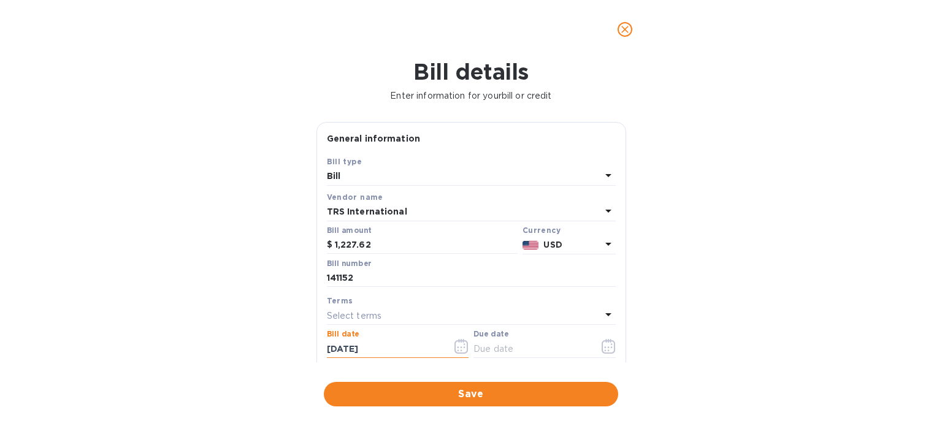
click at [345, 311] on p "Select terms" at bounding box center [354, 316] width 55 height 13
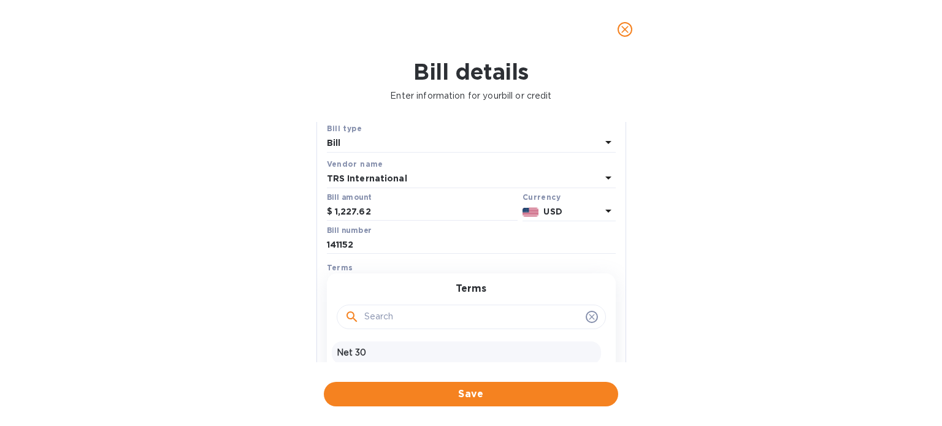
scroll to position [123, 0]
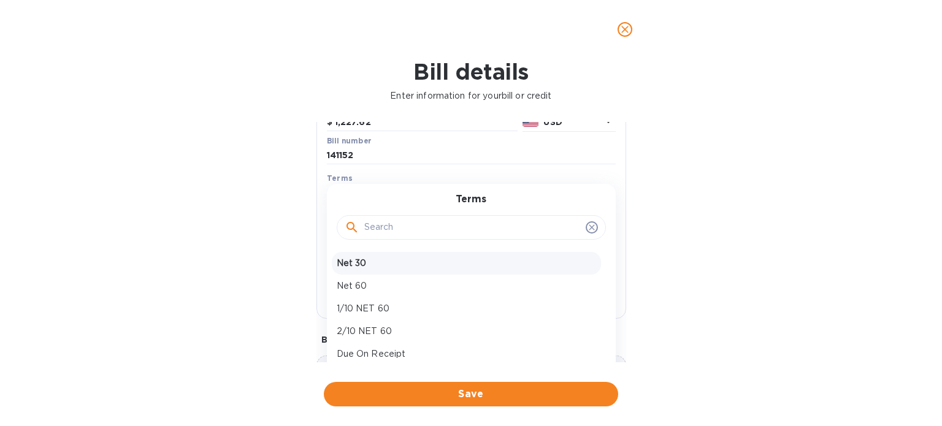
click at [358, 267] on p "Net 30" at bounding box center [466, 263] width 259 height 13
type input "[DATE]"
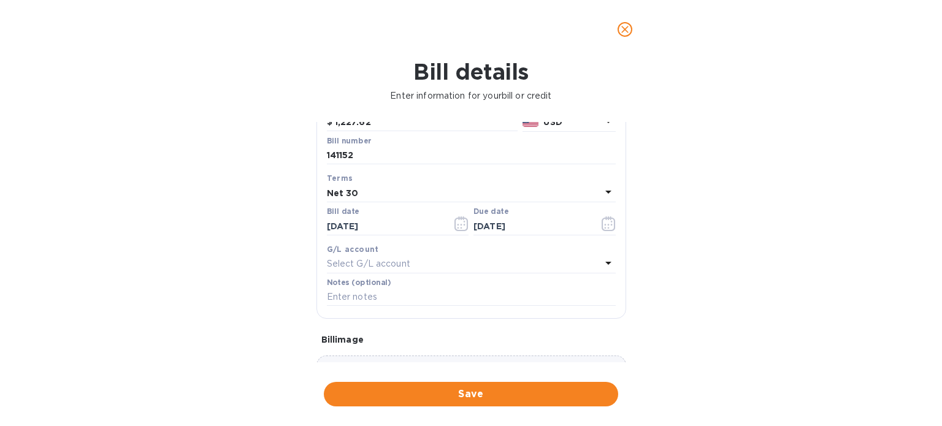
click at [359, 267] on p "Select G/L account" at bounding box center [368, 264] width 83 height 13
click at [372, 339] on p "Accounts Payable" at bounding box center [466, 333] width 259 height 13
click at [369, 303] on input "text" at bounding box center [471, 297] width 289 height 18
type input "j"
paste input "39484"
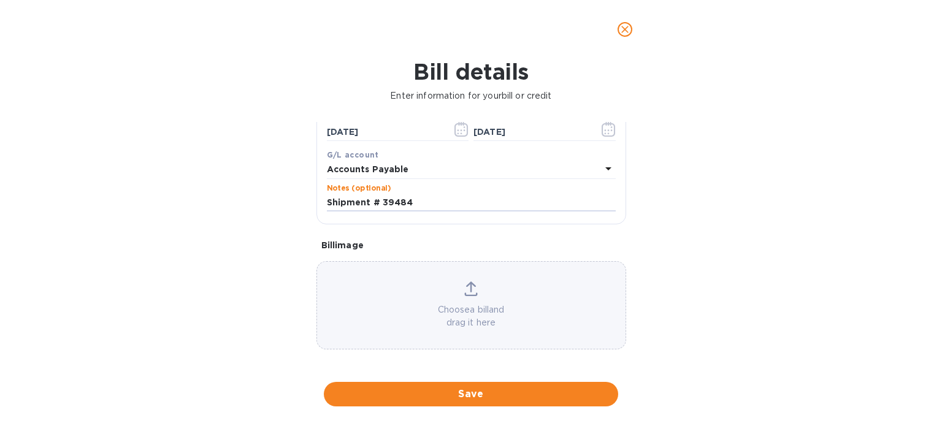
scroll to position [220, 0]
type input "Shipment # 39484"
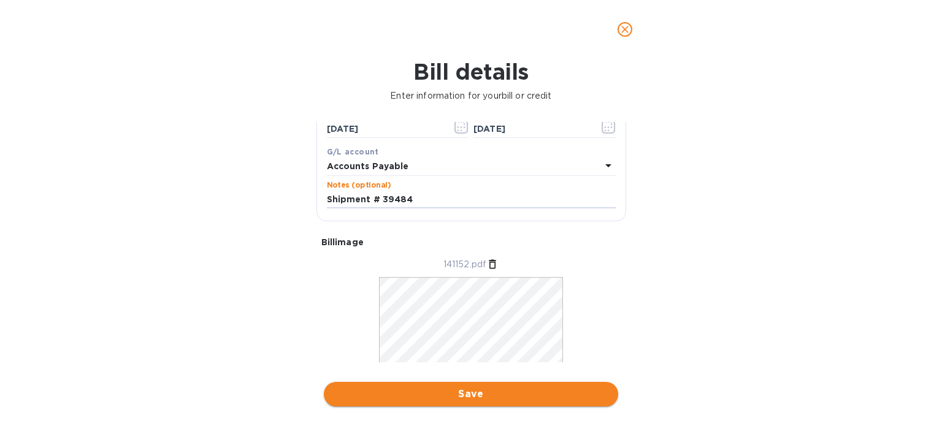
click at [445, 392] on span "Save" at bounding box center [471, 394] width 275 height 15
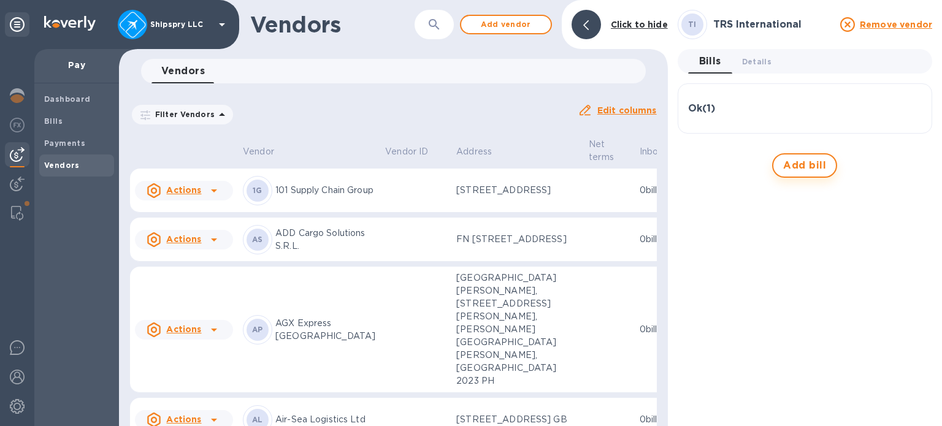
click at [795, 156] on button "Add bill" at bounding box center [804, 165] width 65 height 25
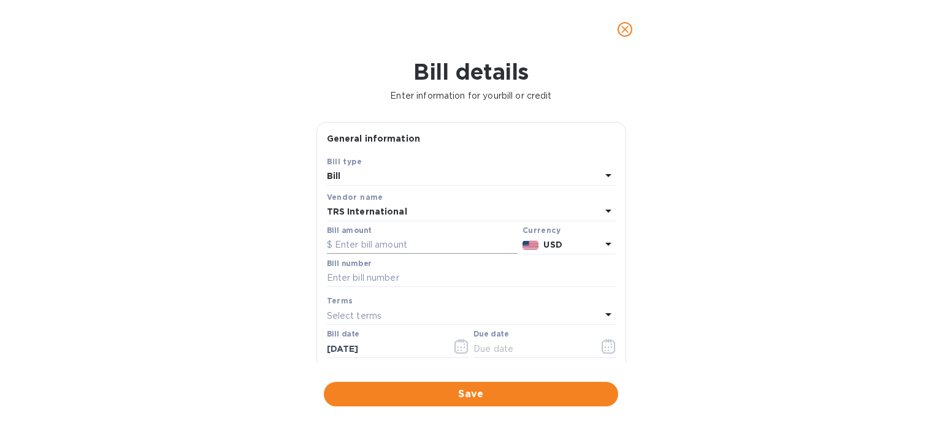
click at [359, 240] on input "text" at bounding box center [422, 245] width 191 height 18
type input "964.16"
click at [405, 274] on input "text" at bounding box center [471, 278] width 289 height 18
paste input "140989"
type input "140989"
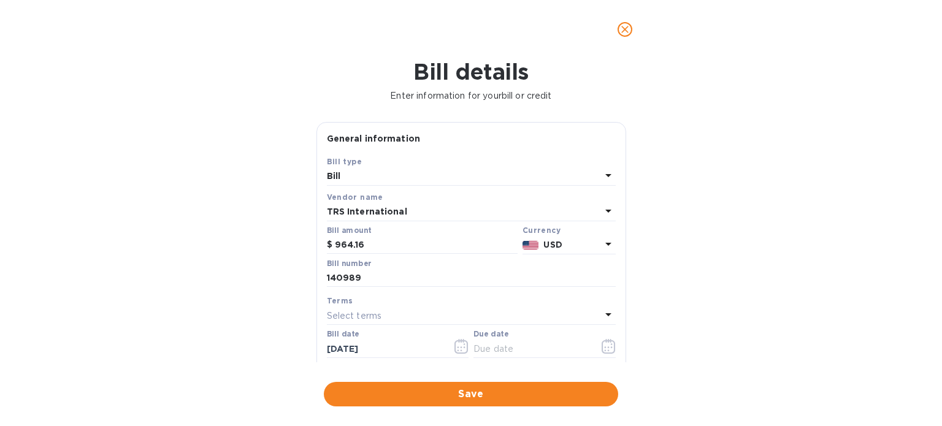
click at [356, 313] on p "Select terms" at bounding box center [354, 316] width 55 height 13
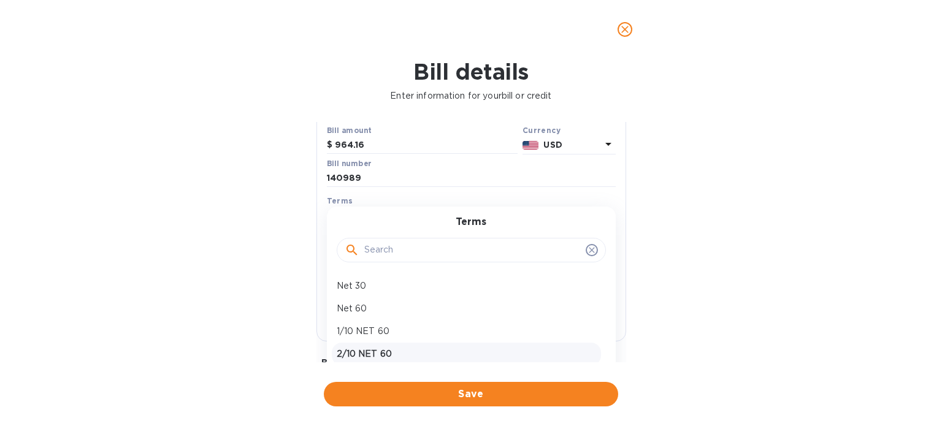
scroll to position [184, 0]
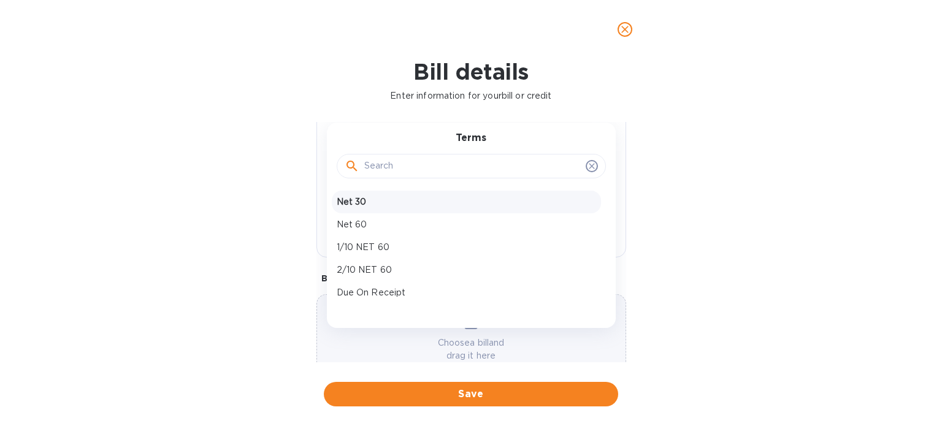
click at [364, 201] on p "Net 30" at bounding box center [466, 202] width 259 height 13
type input "[DATE]"
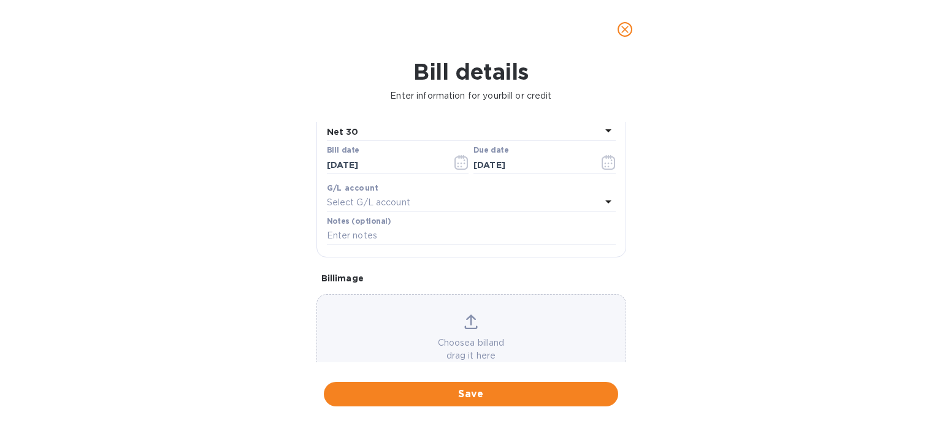
click at [395, 201] on p "Select G/L account" at bounding box center [368, 202] width 83 height 13
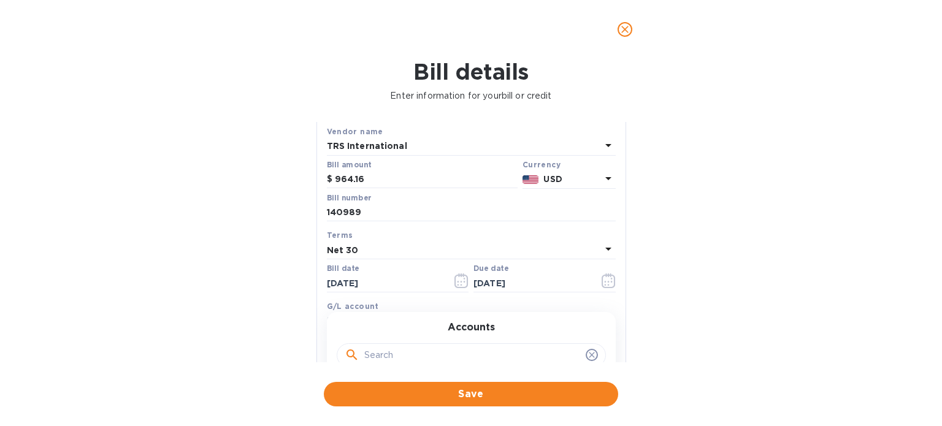
scroll to position [61, 0]
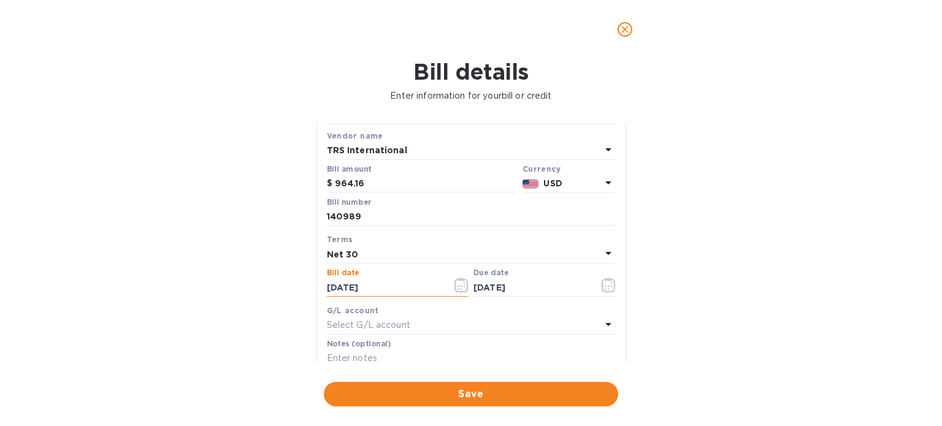
click at [385, 283] on input "[DATE]" at bounding box center [385, 287] width 116 height 18
click at [465, 281] on icon "button" at bounding box center [461, 285] width 14 height 15
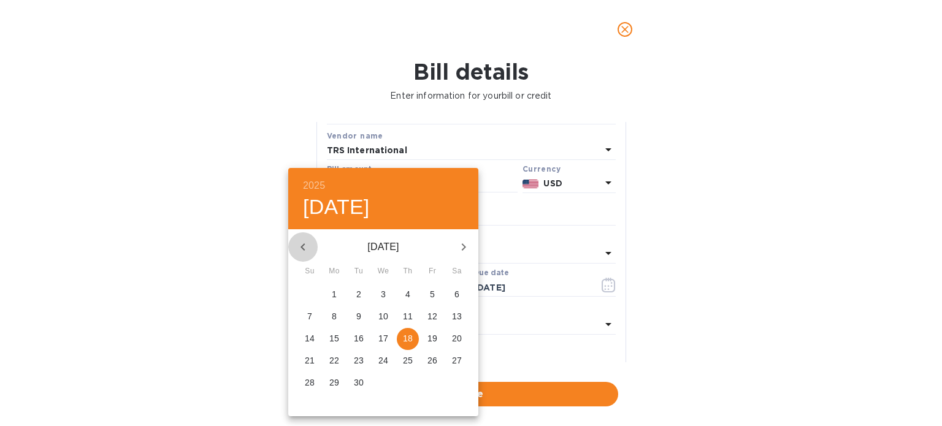
click at [309, 247] on icon "button" at bounding box center [303, 247] width 15 height 15
click at [326, 339] on span "11" at bounding box center [334, 338] width 22 height 12
type input "[DATE]"
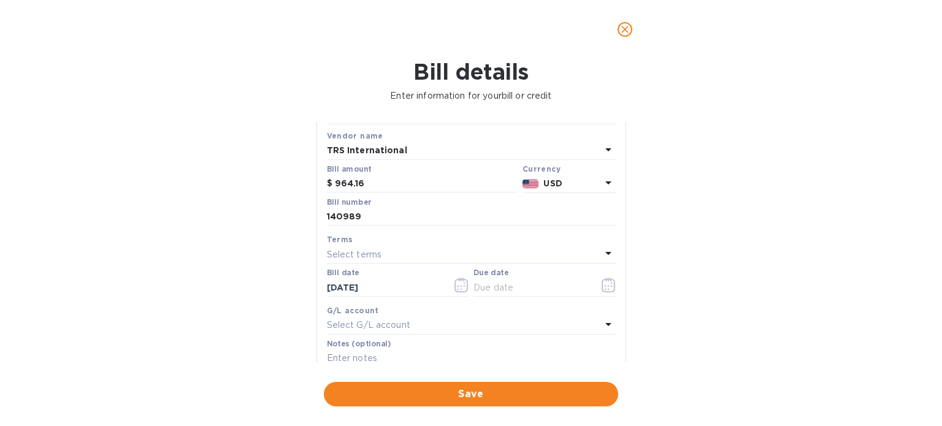
click at [381, 251] on div "Select terms" at bounding box center [464, 254] width 274 height 17
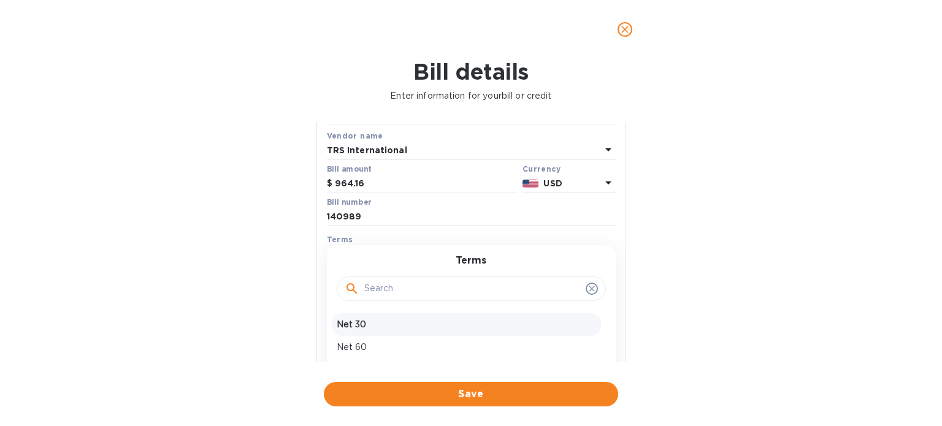
click at [344, 323] on p "Net 30" at bounding box center [466, 324] width 259 height 13
type input "[DATE]"
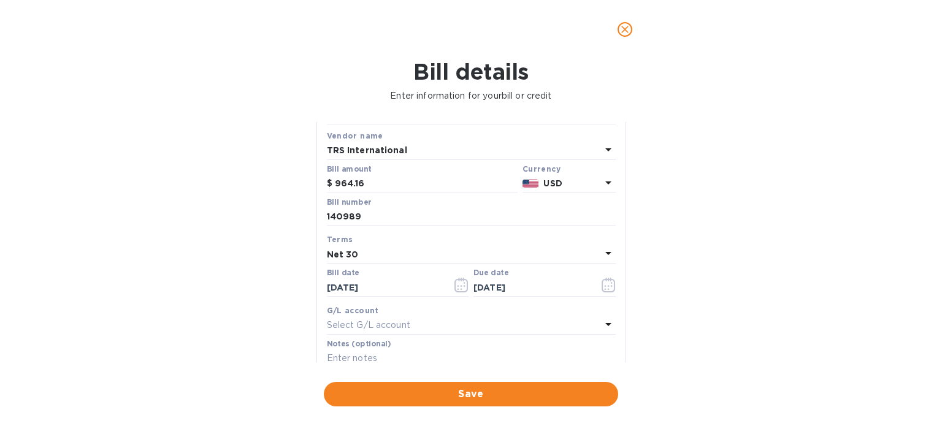
click at [365, 324] on p "Select G/L account" at bounding box center [368, 325] width 83 height 13
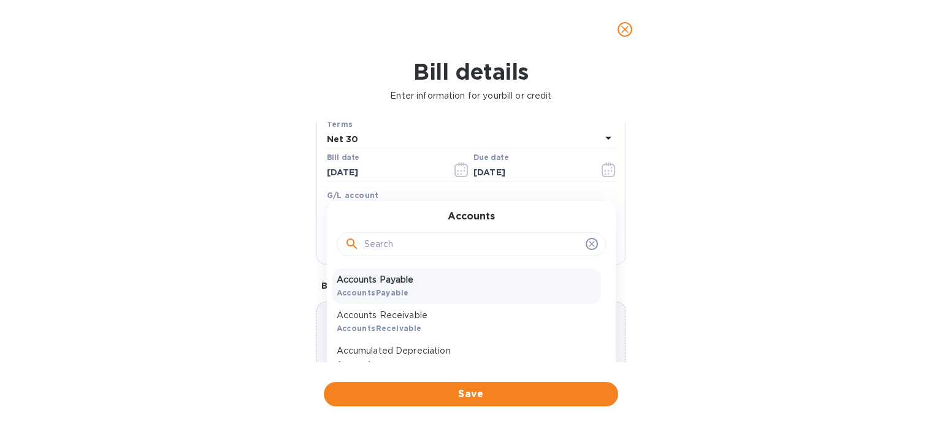
scroll to position [184, 0]
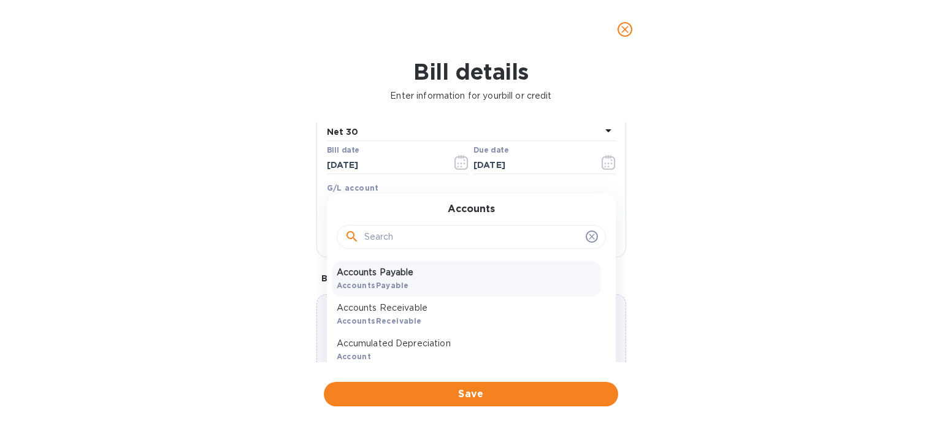
click at [367, 274] on p "Accounts Payable" at bounding box center [466, 272] width 259 height 13
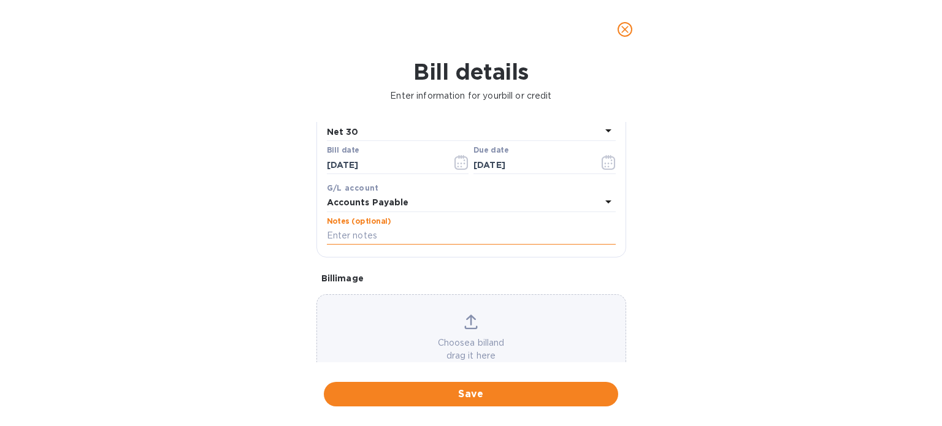
click at [378, 232] on input "text" at bounding box center [471, 236] width 289 height 18
type input "Shipment # 39404"
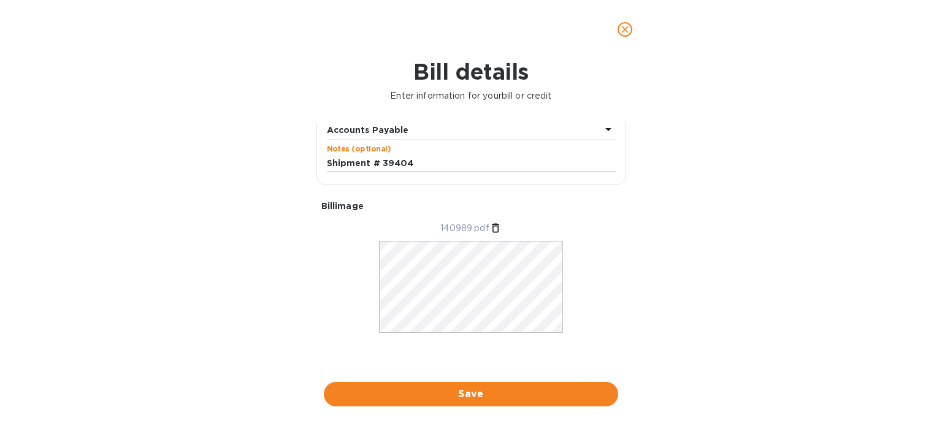
scroll to position [258, 0]
click at [486, 382] on button "Save" at bounding box center [471, 394] width 294 height 25
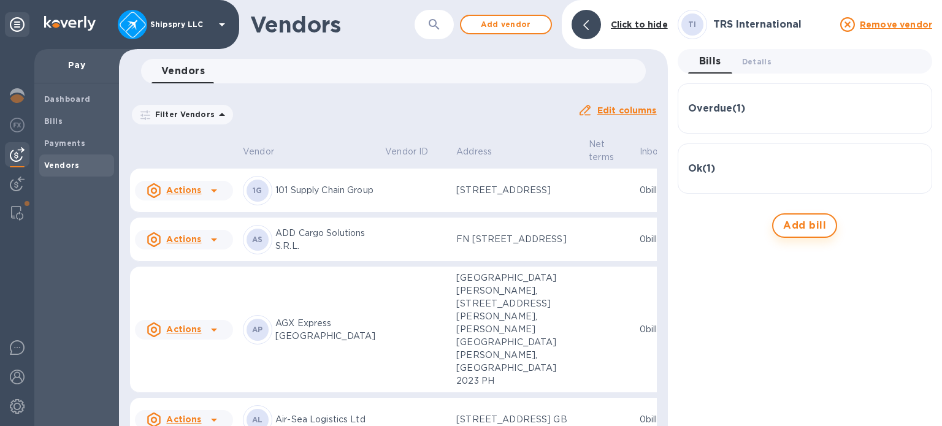
click at [801, 225] on span "Add bill" at bounding box center [804, 225] width 43 height 15
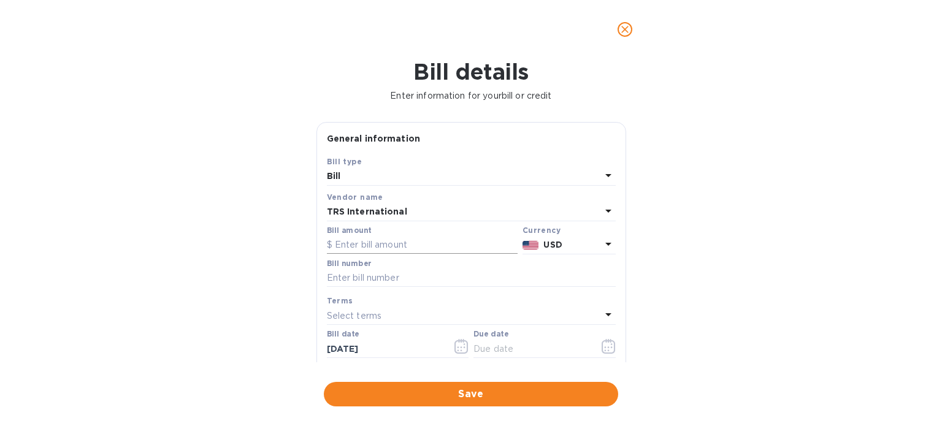
click at [371, 237] on input "text" at bounding box center [422, 245] width 191 height 18
type input "1,208.15"
click at [334, 273] on input "text" at bounding box center [471, 278] width 289 height 18
paste input "141332"
type input "141332"
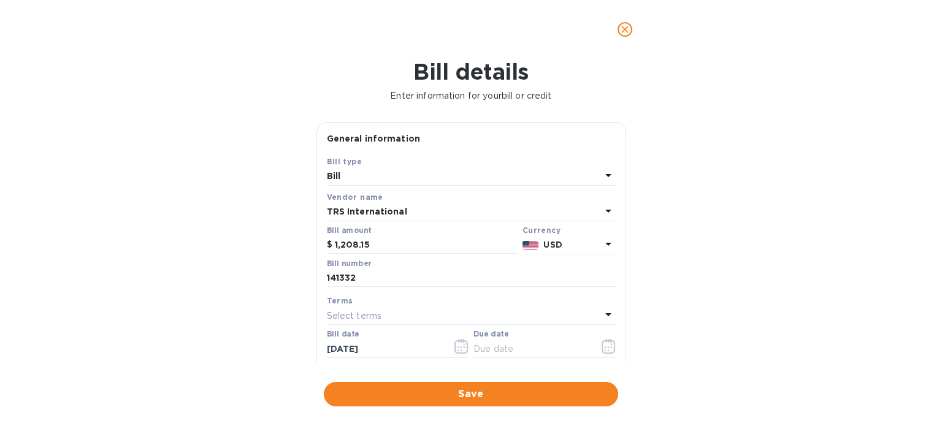
click at [348, 326] on div "Terms Select terms" at bounding box center [471, 310] width 294 height 36
click at [391, 357] on input "[DATE]" at bounding box center [385, 349] width 116 height 18
click at [461, 351] on icon "button" at bounding box center [461, 346] width 14 height 15
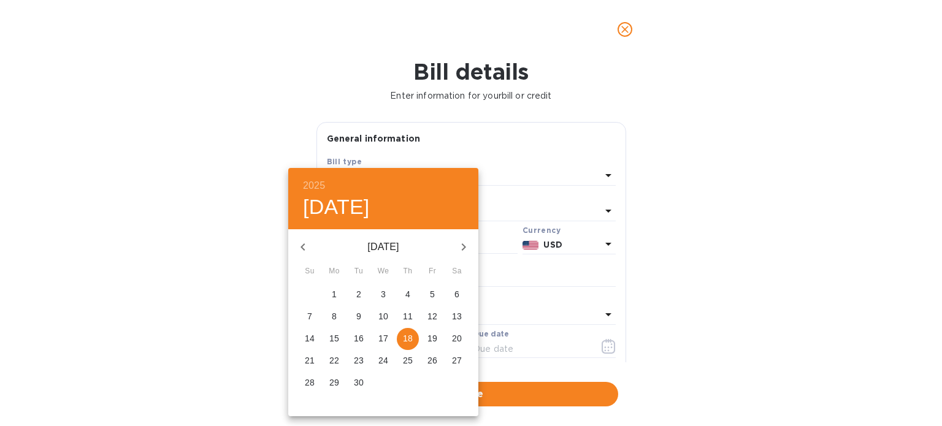
click at [461, 245] on icon "button" at bounding box center [463, 247] width 15 height 15
click at [385, 299] on p "1" at bounding box center [383, 294] width 5 height 12
type input "[DATE]"
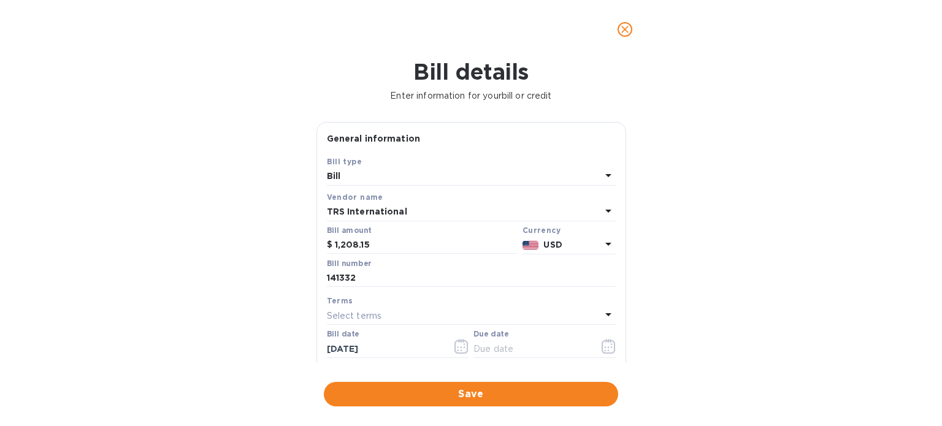
click at [386, 320] on div "Select terms" at bounding box center [464, 315] width 274 height 17
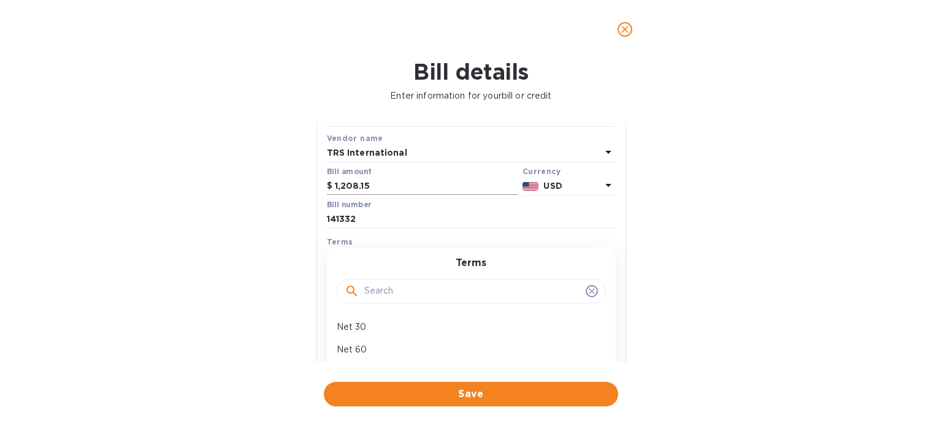
scroll to position [123, 0]
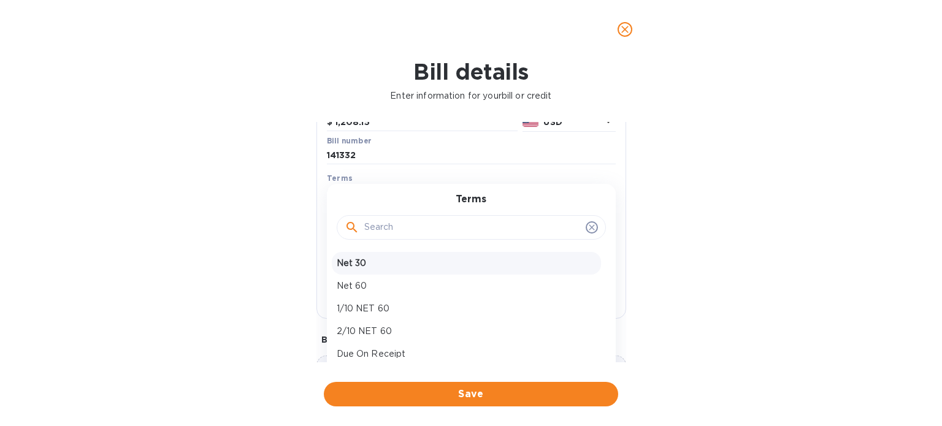
click at [367, 266] on p "Net 30" at bounding box center [466, 263] width 259 height 13
type input "[DATE]"
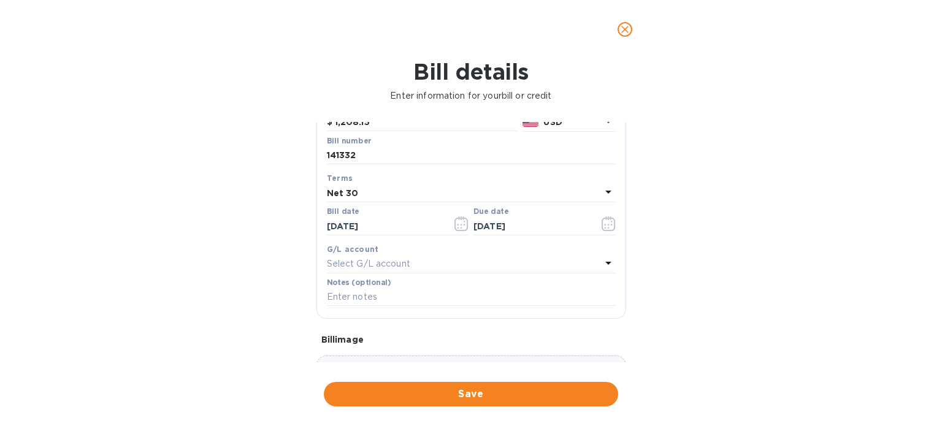
click at [408, 258] on div "Select G/L account" at bounding box center [464, 264] width 274 height 17
click at [416, 348] on div "Accounts Payable AccountsPayable" at bounding box center [466, 341] width 269 height 36
click at [374, 299] on input "text" at bounding box center [471, 297] width 289 height 18
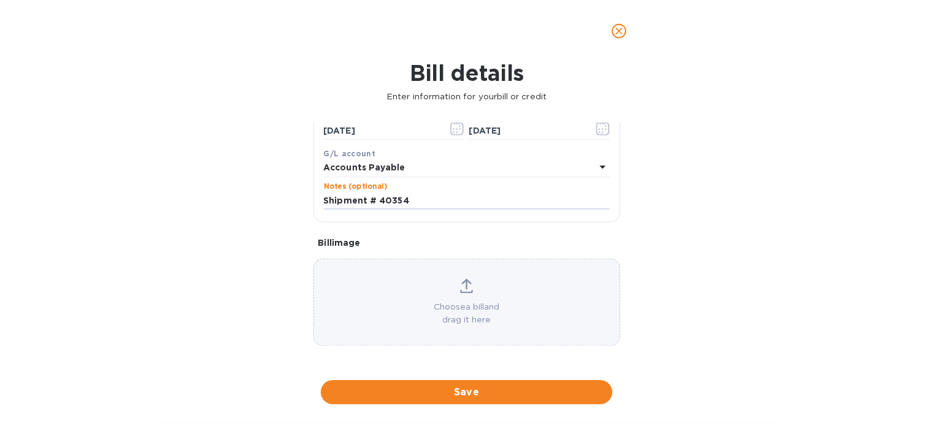
scroll to position [220, 0]
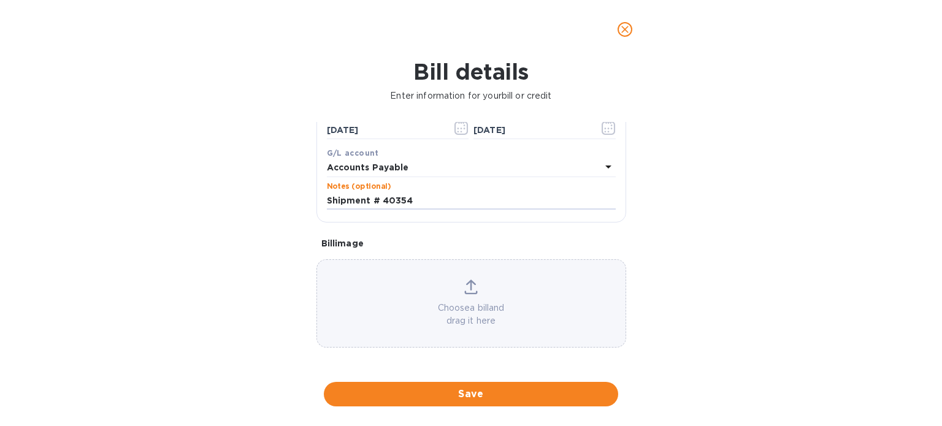
type input "Shipment # 40354"
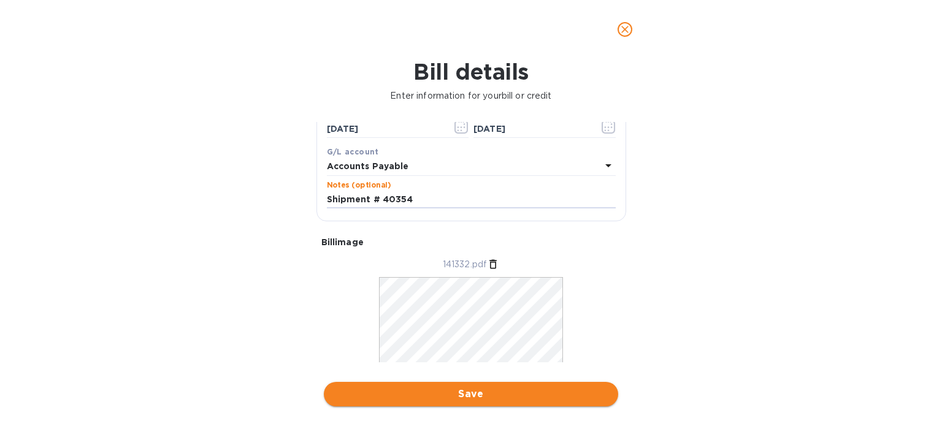
click at [486, 402] on button "Save" at bounding box center [471, 394] width 294 height 25
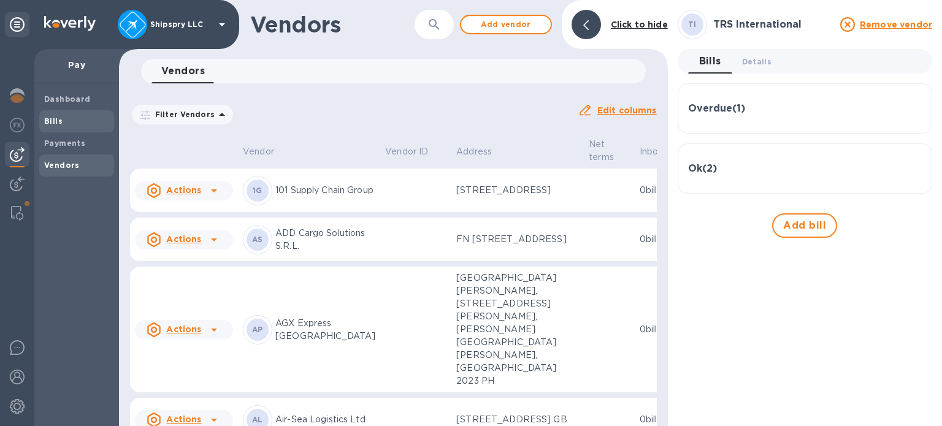
click at [87, 123] on span "Bills" at bounding box center [76, 121] width 65 height 12
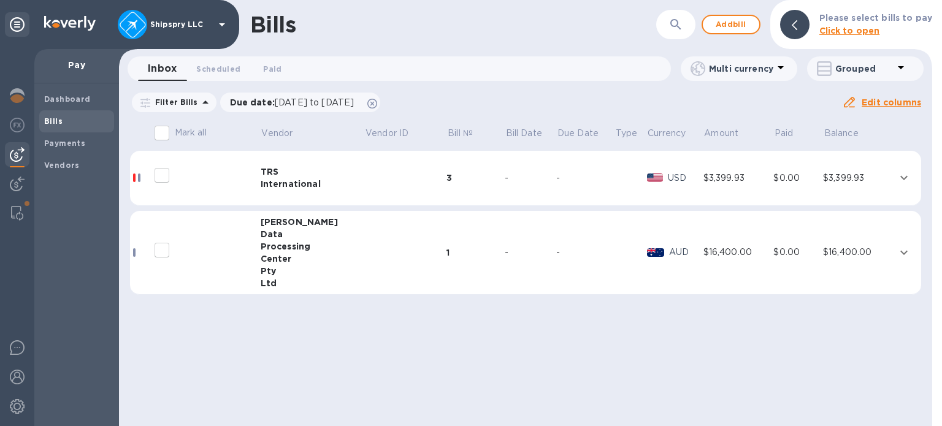
click at [364, 174] on td at bounding box center [405, 178] width 82 height 55
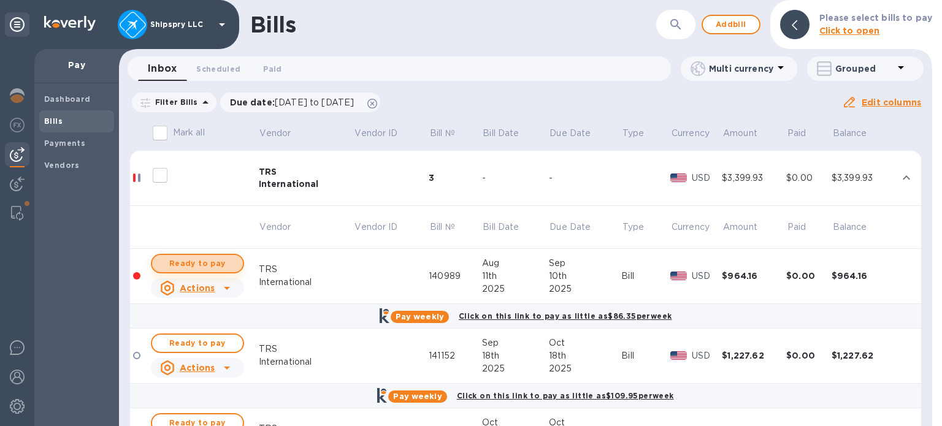
click at [189, 261] on span "Ready to pay" at bounding box center [197, 263] width 71 height 15
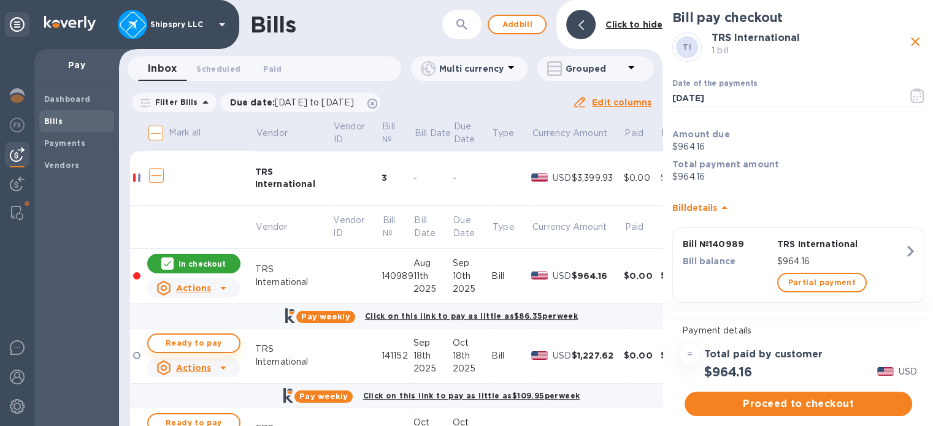
click at [207, 340] on span "Ready to pay" at bounding box center [193, 343] width 71 height 15
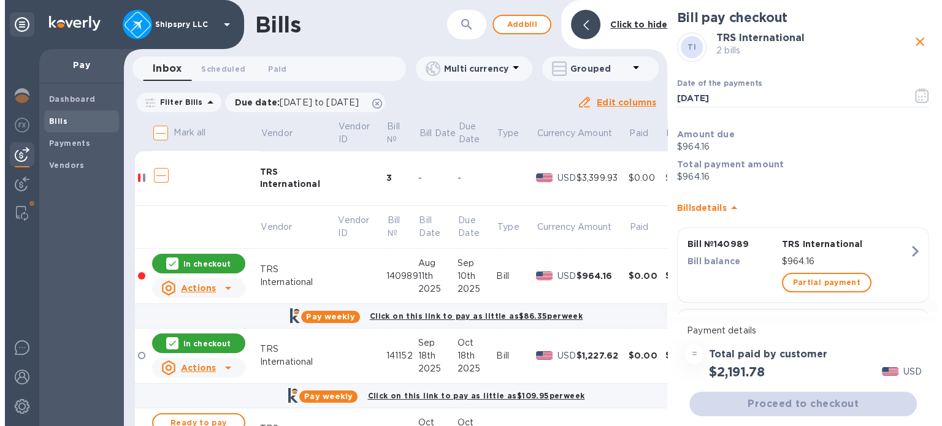
scroll to position [175, 0]
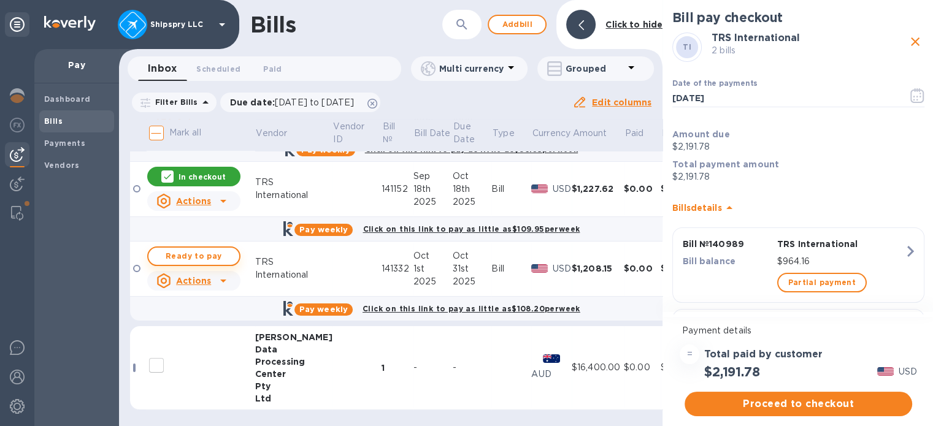
click at [197, 257] on button "Ready to pay" at bounding box center [193, 257] width 93 height 20
checkbox input "true"
click at [772, 397] on span "Proceed to checkout" at bounding box center [798, 404] width 208 height 15
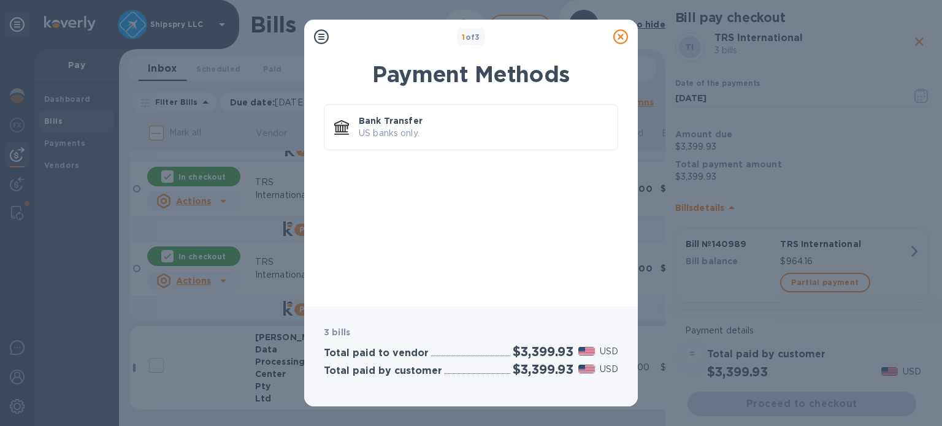
click at [322, 102] on div "Bank Transfer US banks only." at bounding box center [471, 197] width 314 height 200
click at [353, 132] on div at bounding box center [341, 127] width 25 height 25
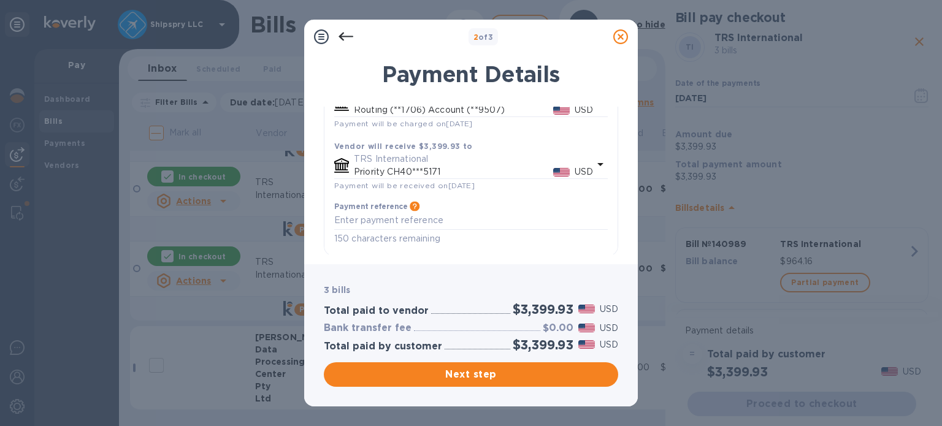
scroll to position [125, 0]
click at [479, 386] on button "Next step" at bounding box center [471, 374] width 294 height 25
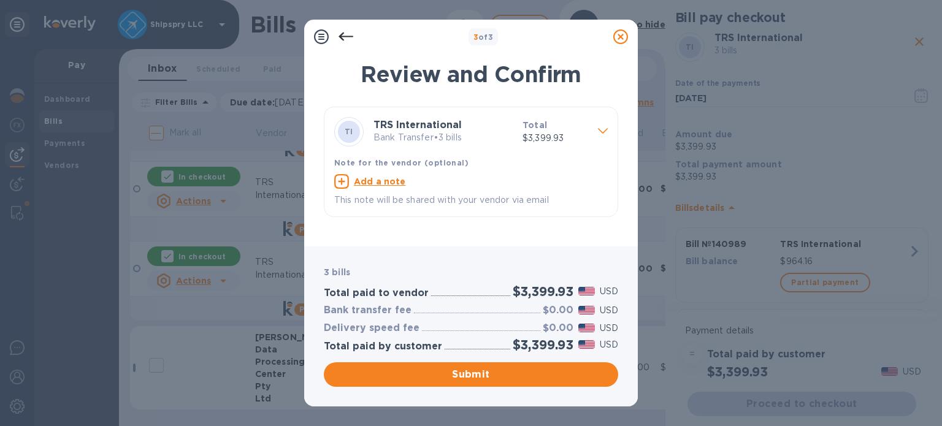
click at [466, 360] on div "Submit" at bounding box center [470, 374] width 299 height 29
click at [473, 375] on span "Submit" at bounding box center [471, 374] width 275 height 15
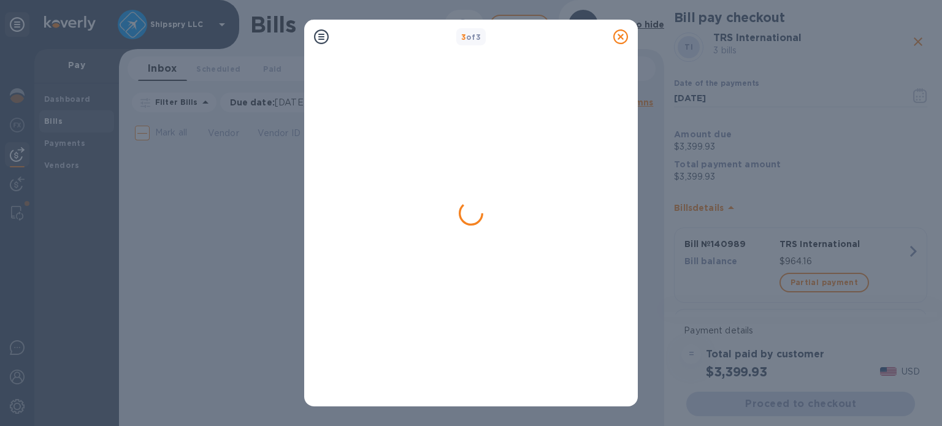
scroll to position [0, 0]
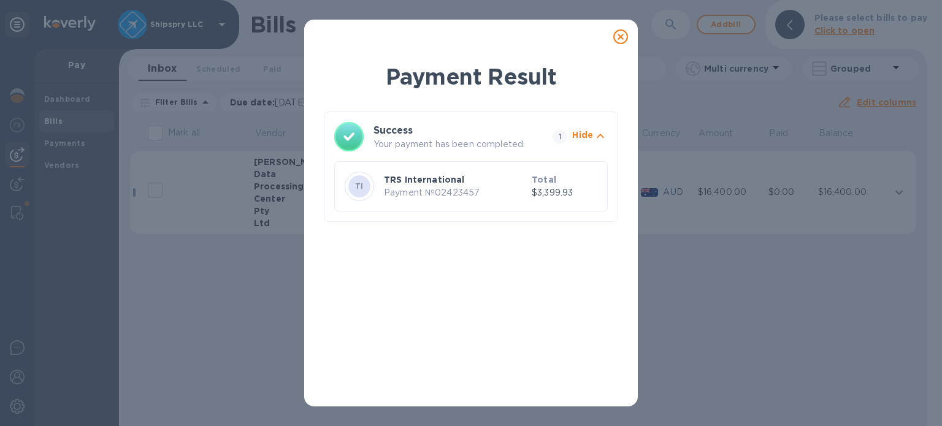
drag, startPoint x: 619, startPoint y: 37, endPoint x: 610, endPoint y: 37, distance: 8.6
click at [618, 37] on icon at bounding box center [620, 36] width 15 height 15
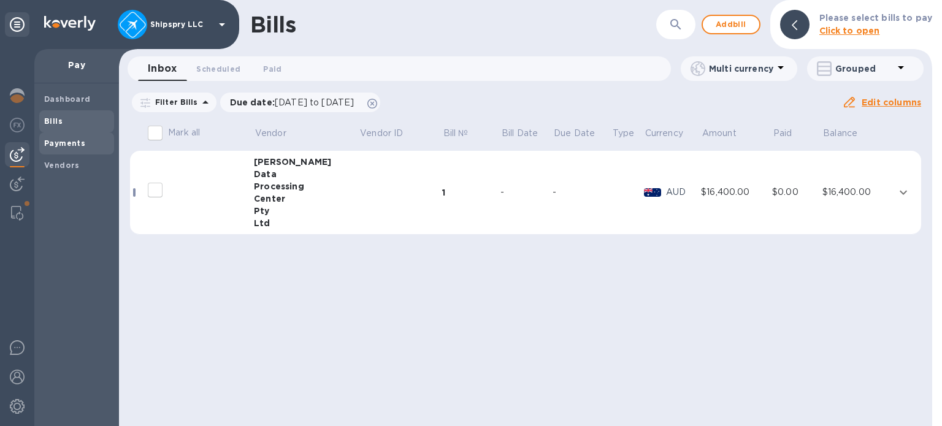
click at [71, 147] on b "Payments" at bounding box center [64, 143] width 41 height 9
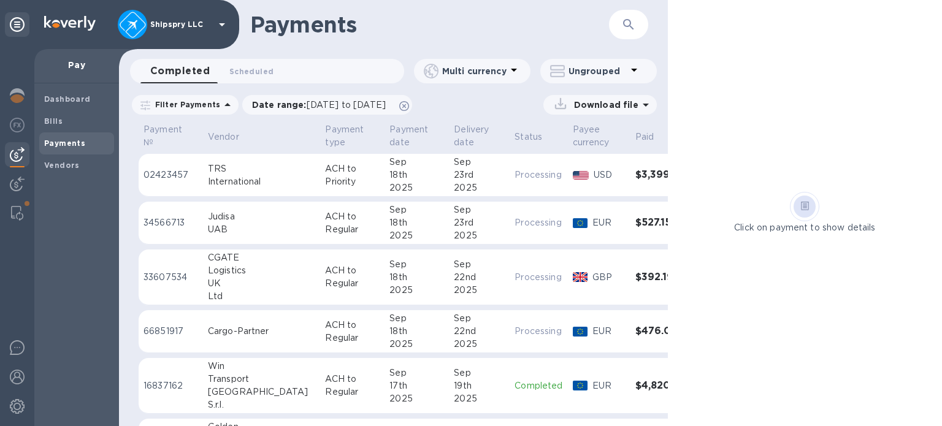
click at [325, 268] on p "ACH to Regular" at bounding box center [352, 277] width 55 height 26
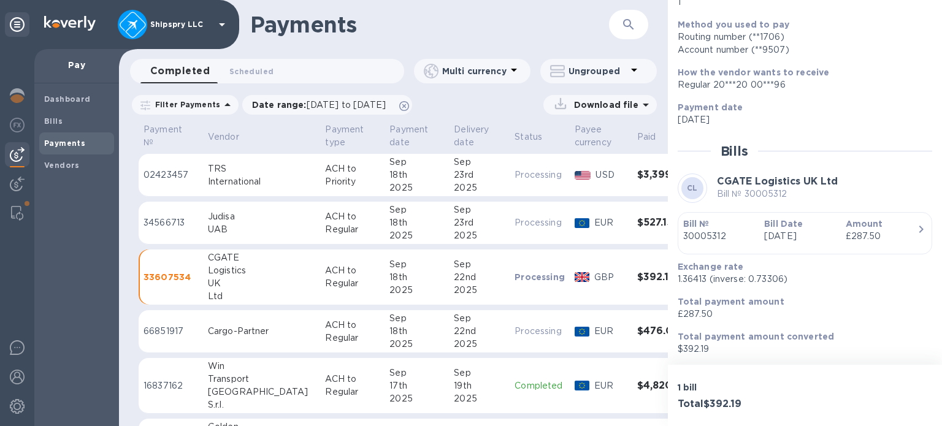
click at [262, 324] on td "Cargo-Partner" at bounding box center [262, 331] width 118 height 43
